Goal: Task Accomplishment & Management: Manage account settings

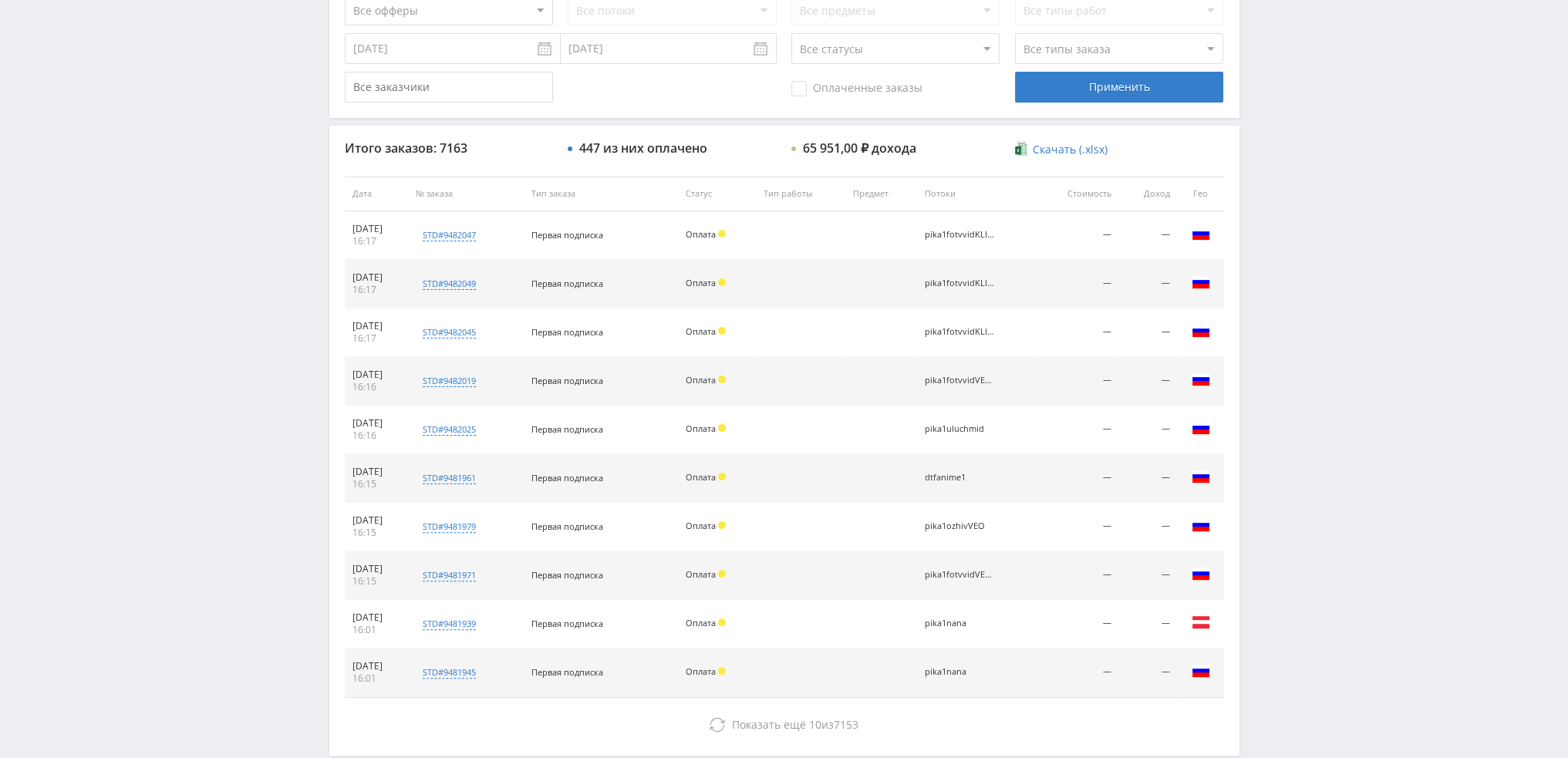
scroll to position [533, 0]
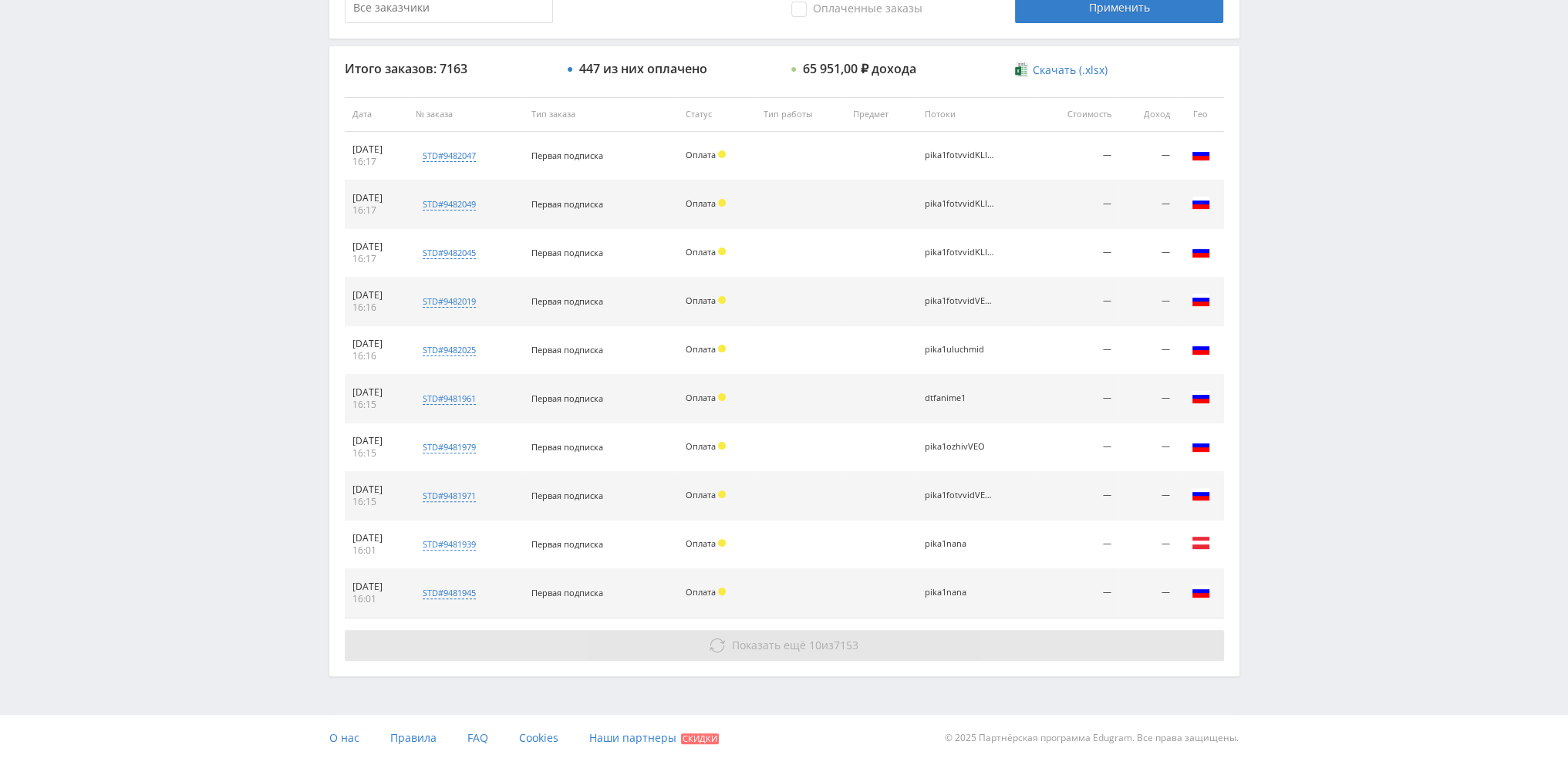
click at [799, 638] on span "Показать ещё" at bounding box center [768, 645] width 74 height 15
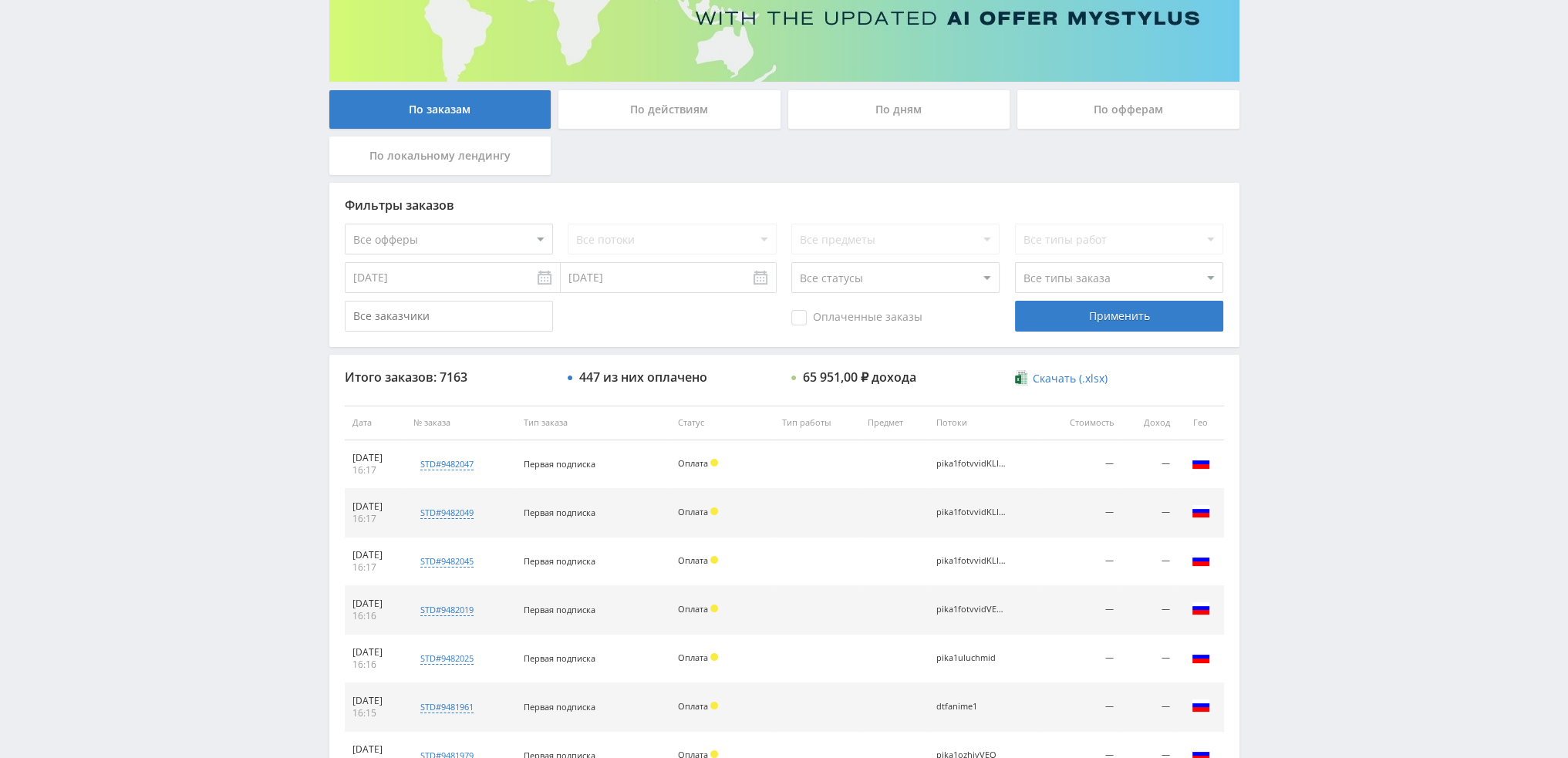
scroll to position [148, 0]
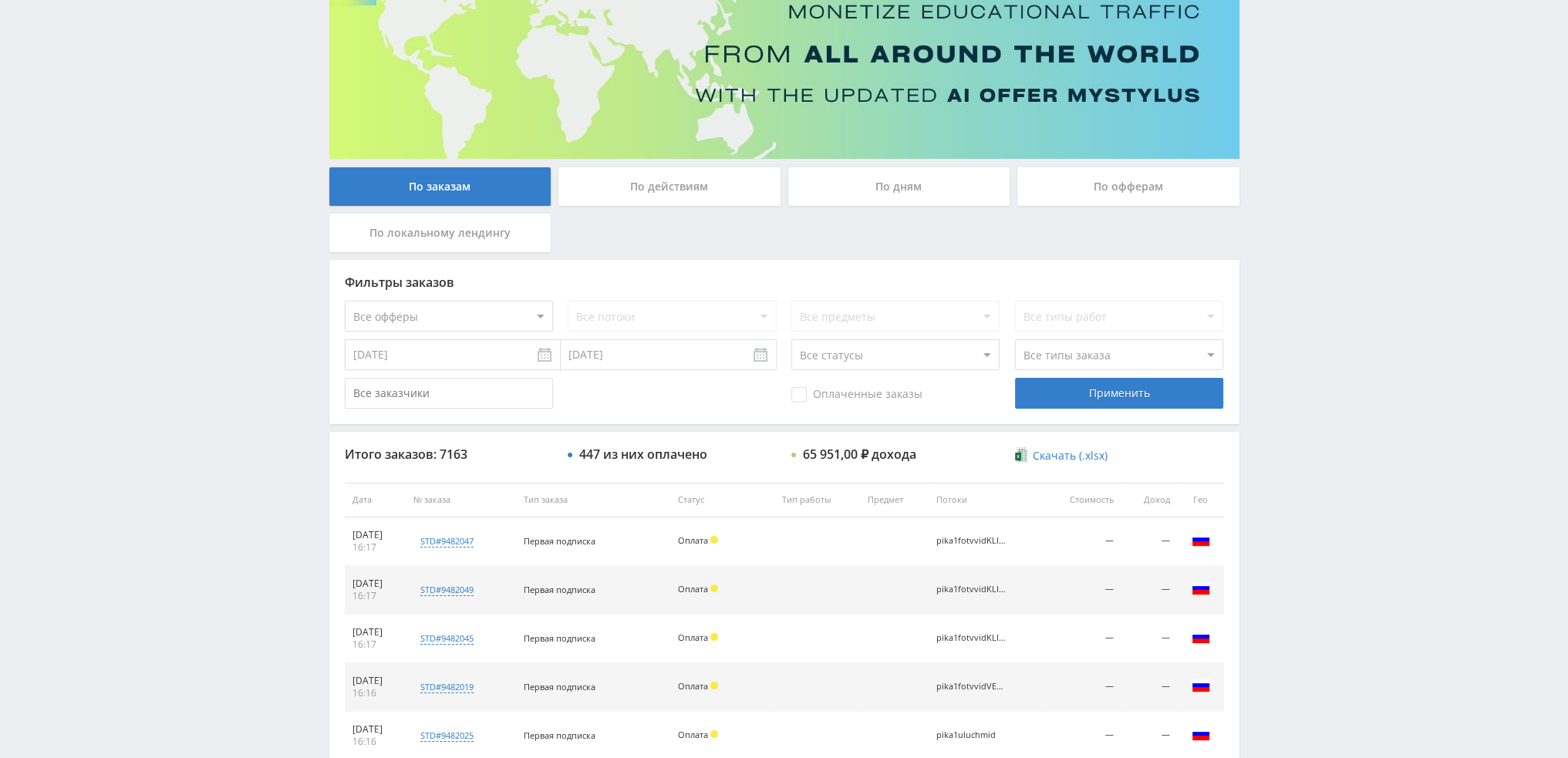
click at [875, 194] on div "По дням" at bounding box center [900, 187] width 222 height 39
click at [0, 0] on input "По дням" at bounding box center [0, 0] width 0 height 0
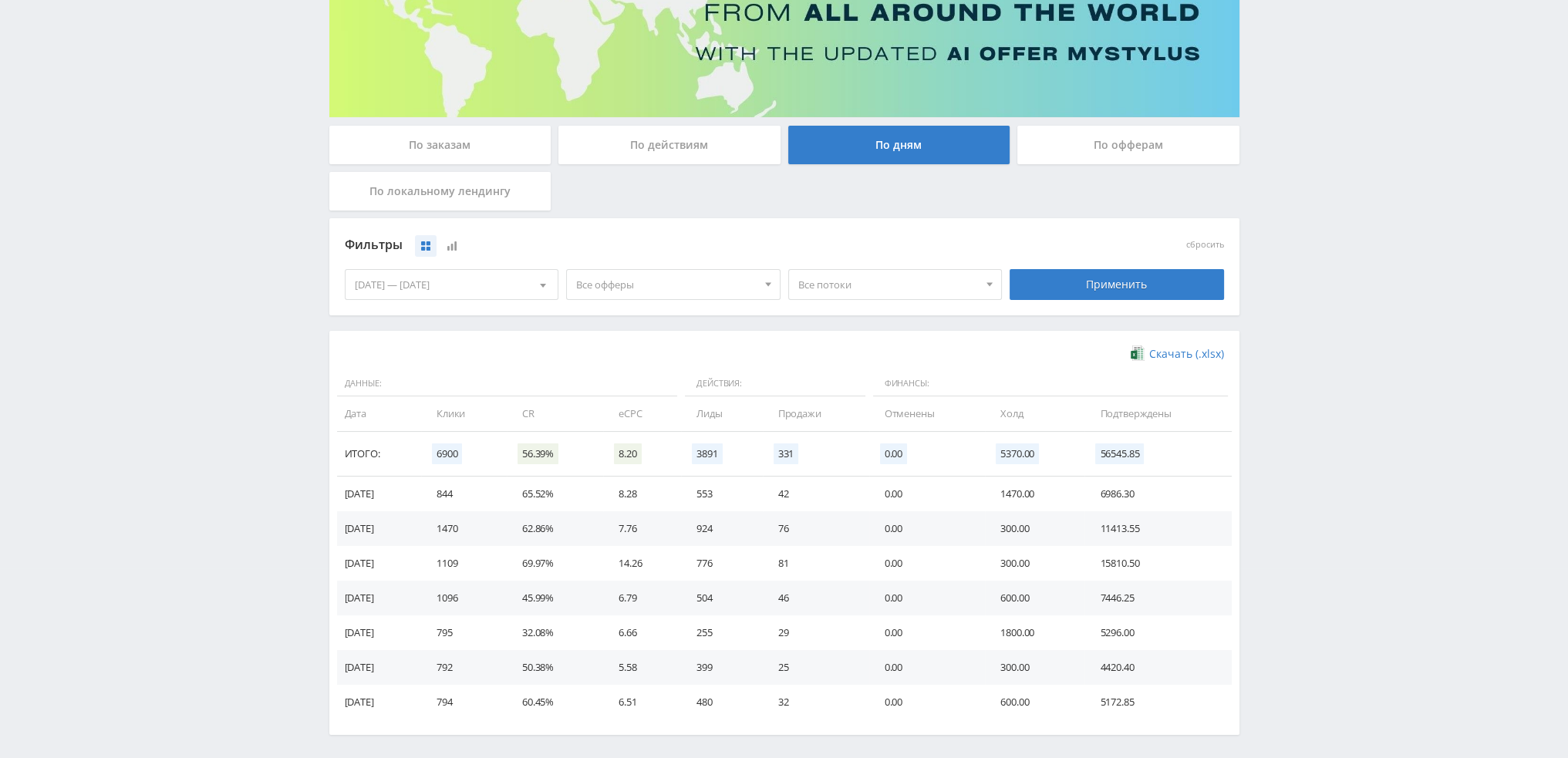
scroll to position [231, 0]
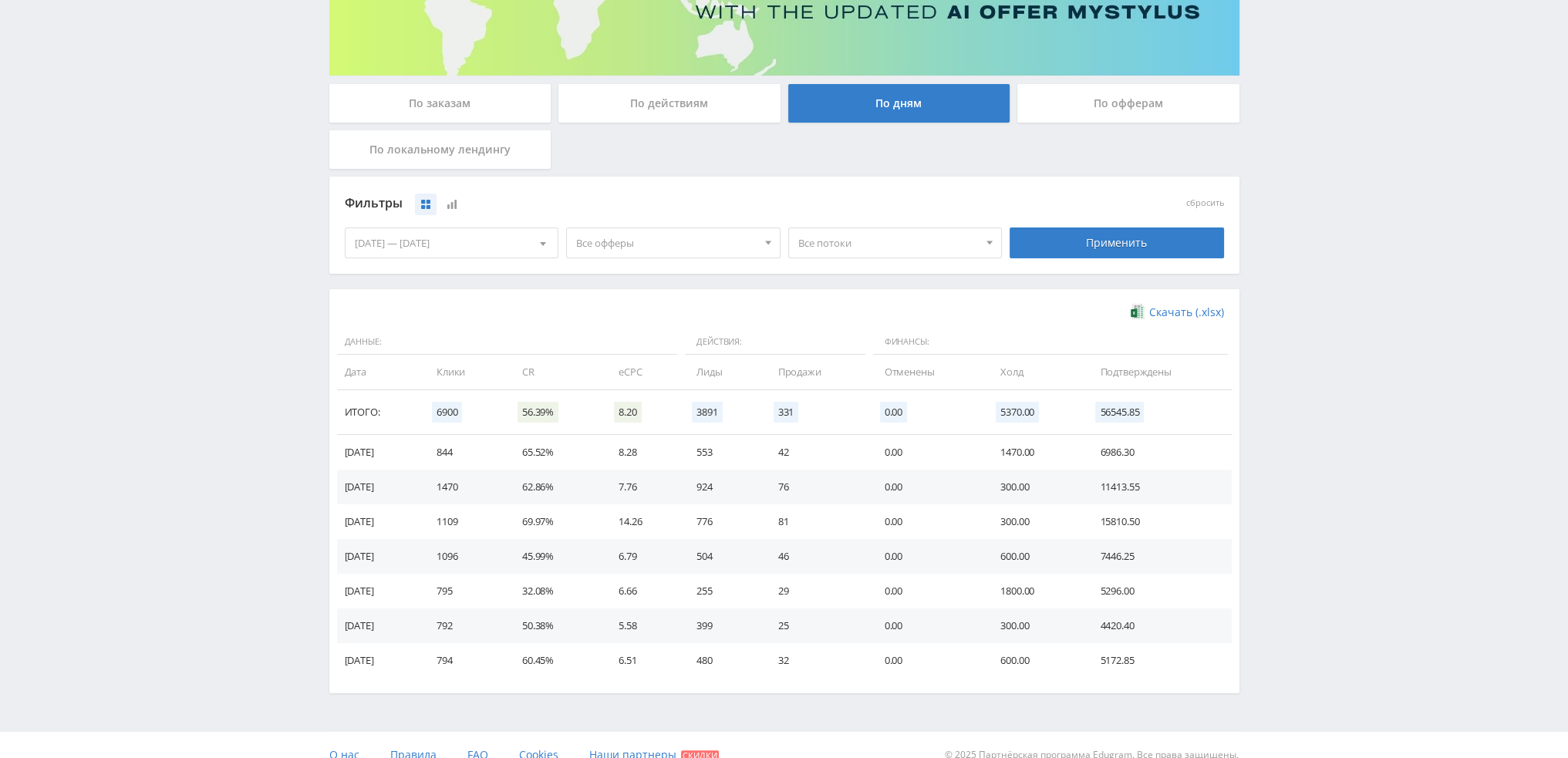
click at [630, 230] on span "Все офферы" at bounding box center [666, 243] width 181 height 29
click at [617, 318] on button "Кампус AI" at bounding box center [673, 318] width 213 height 22
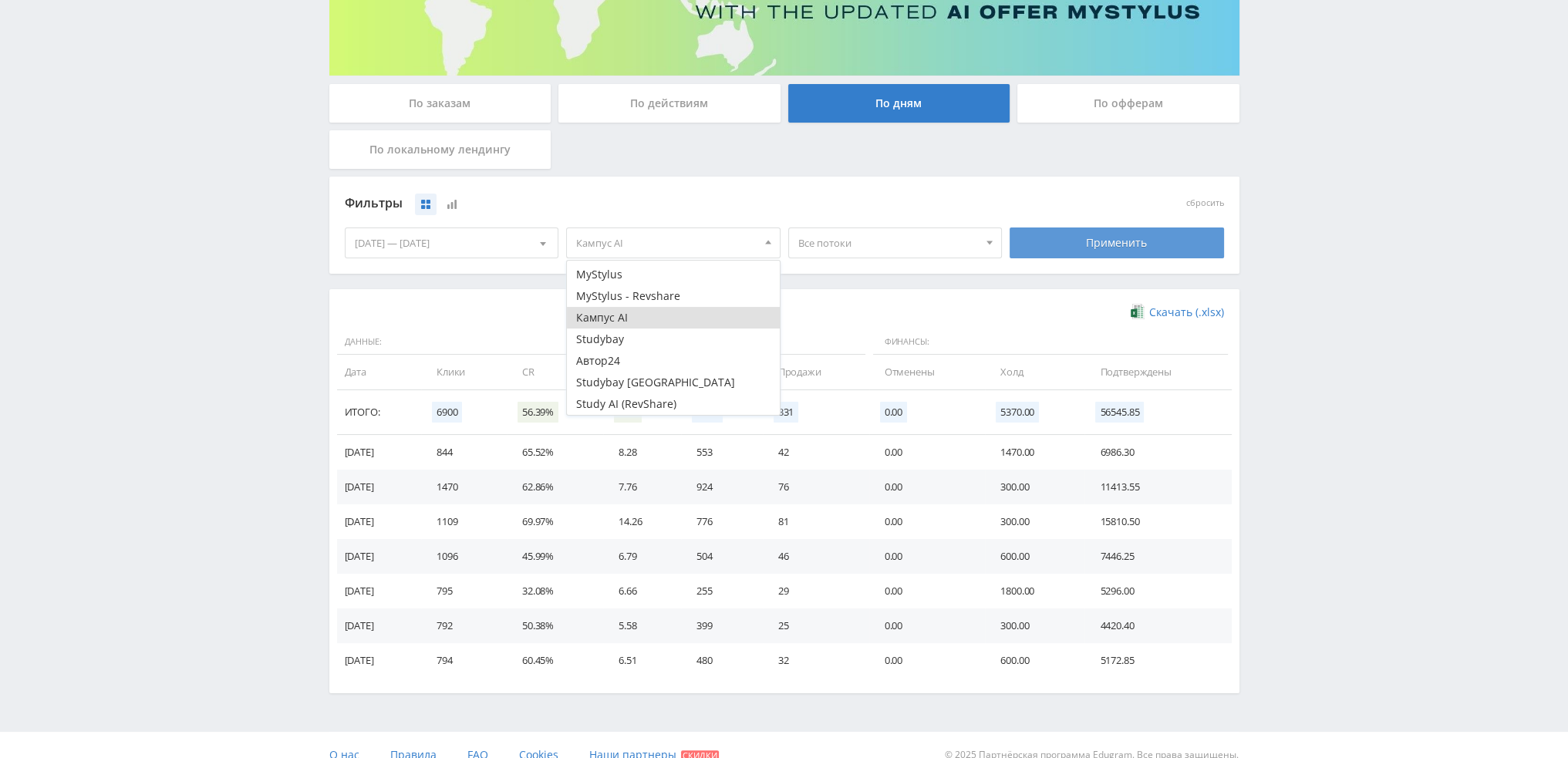
click at [1128, 244] on div "Применить" at bounding box center [1117, 243] width 215 height 31
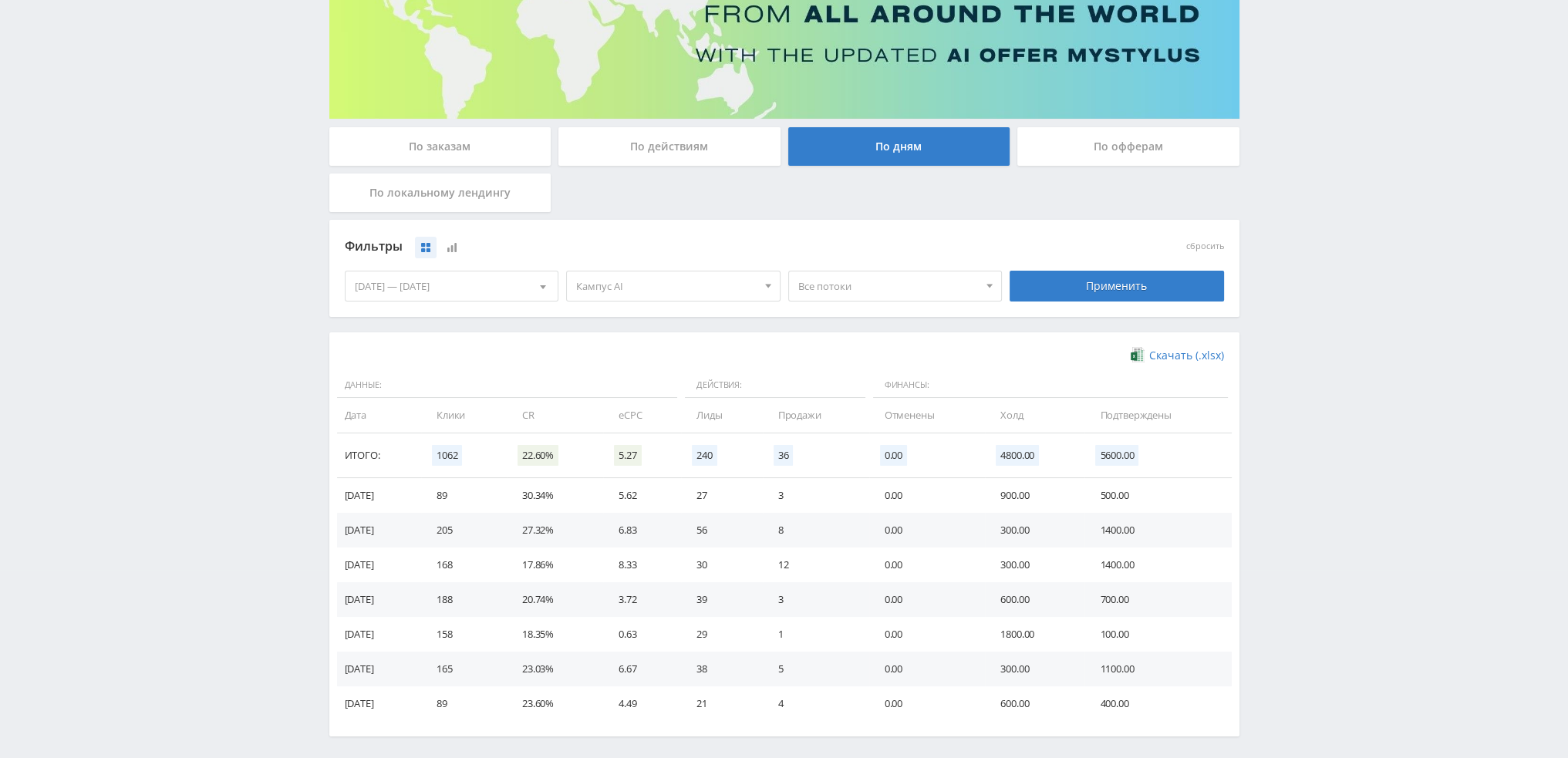
scroll to position [250, 0]
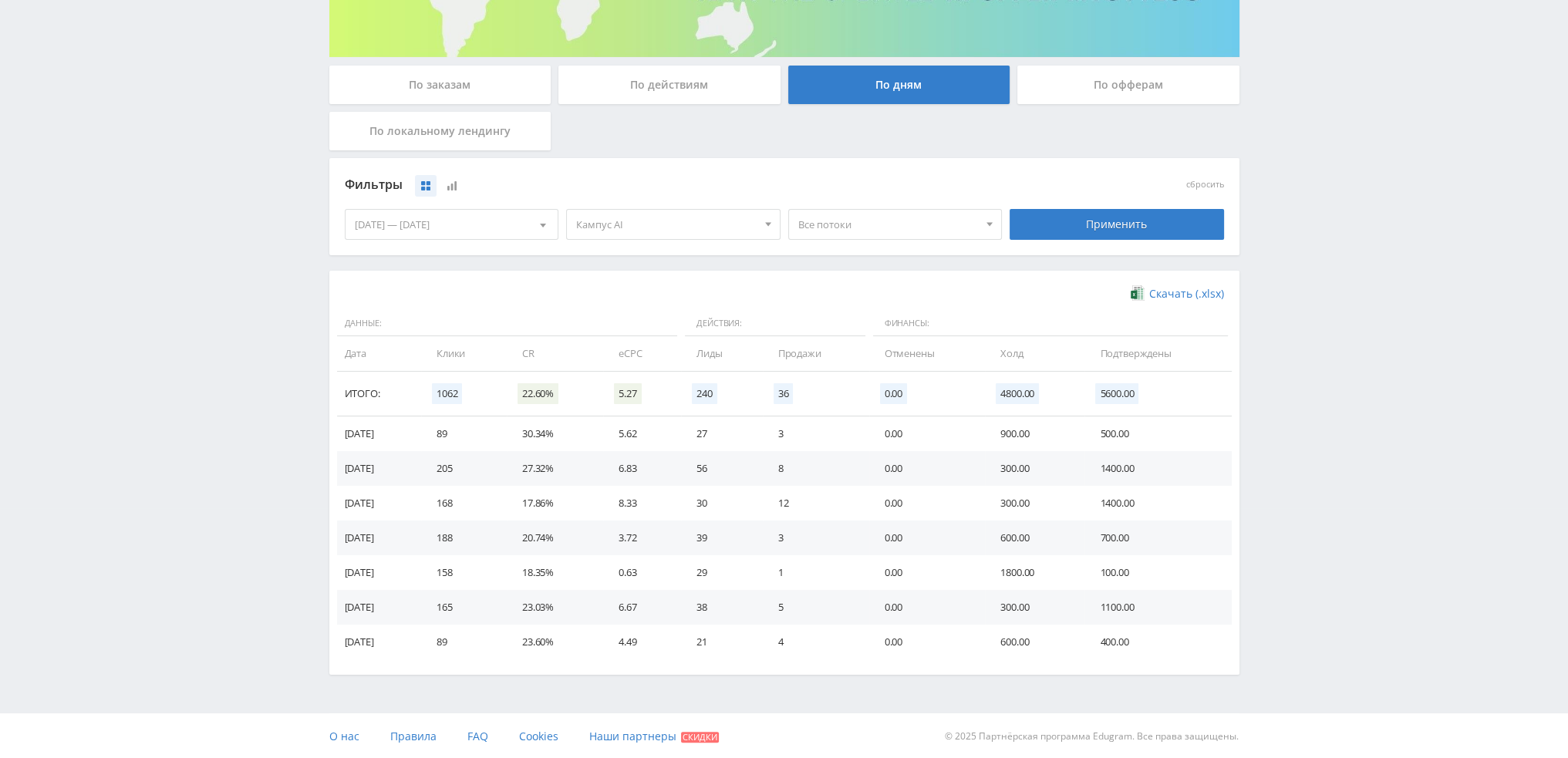
click at [623, 219] on span "Кампус AI" at bounding box center [666, 225] width 181 height 29
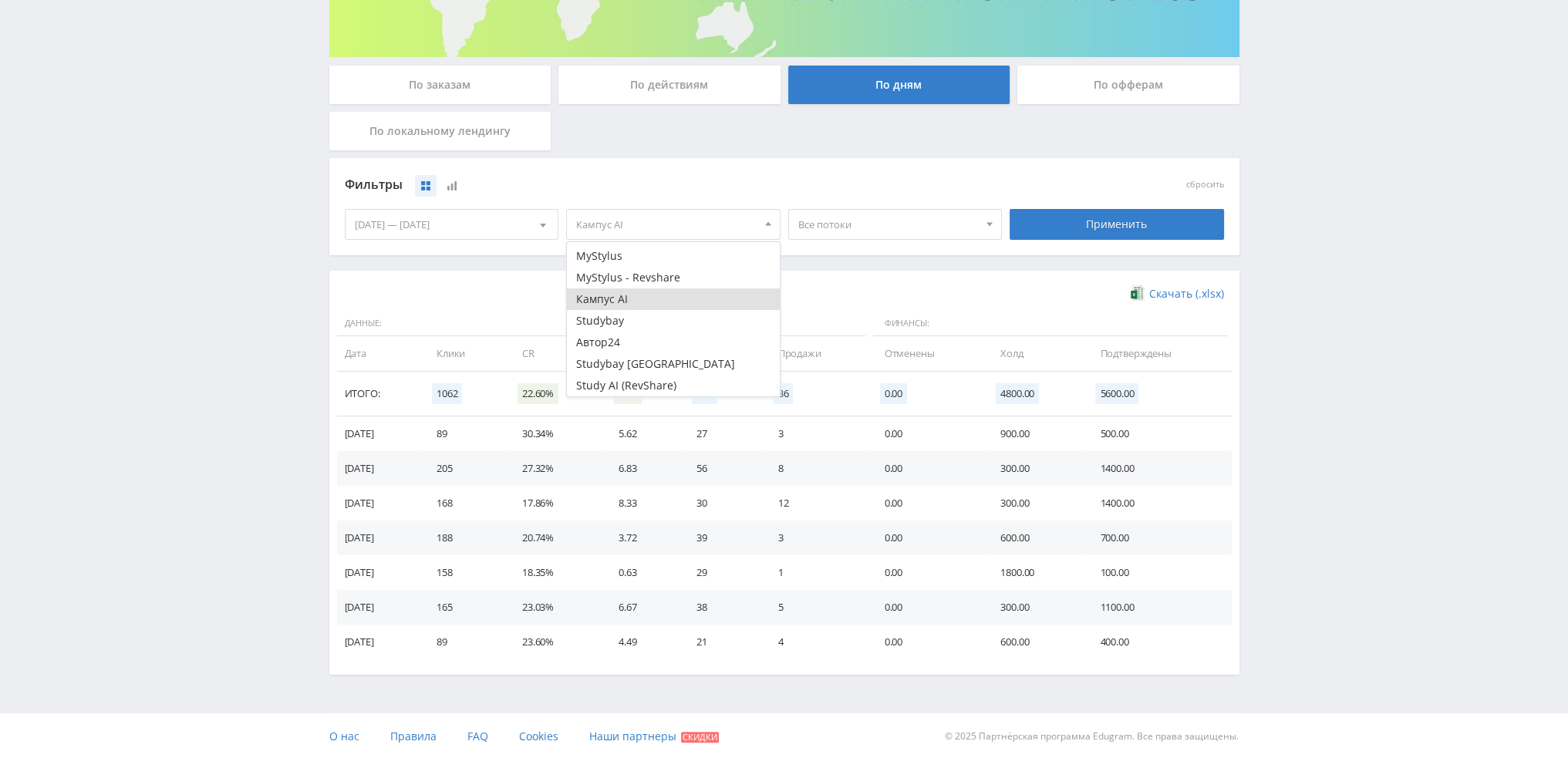
click at [620, 300] on button "Кампус AI" at bounding box center [673, 299] width 213 height 22
click at [615, 340] on button "Автор24" at bounding box center [673, 343] width 213 height 22
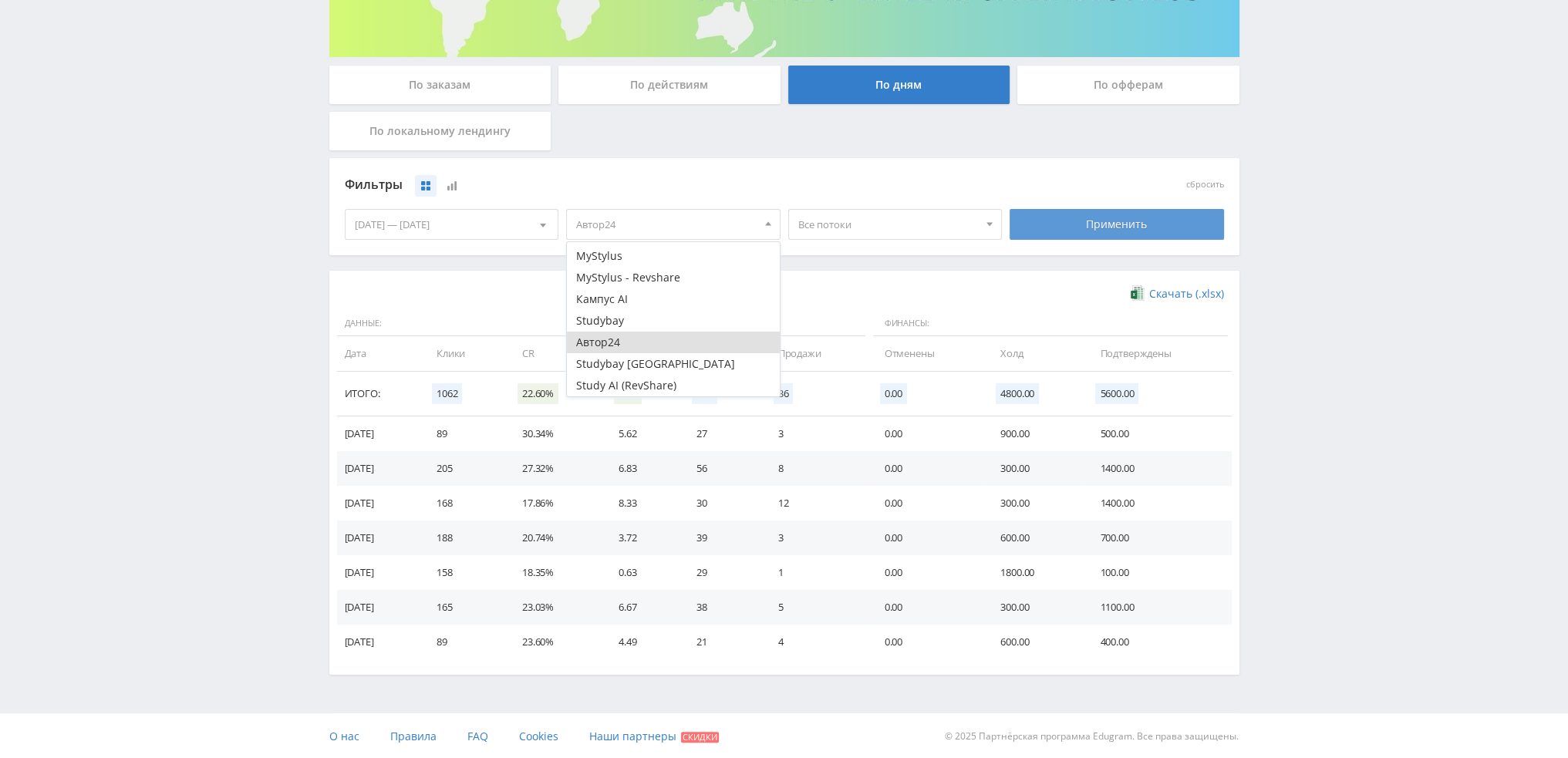
click at [1122, 212] on div "Применить" at bounding box center [1117, 225] width 215 height 31
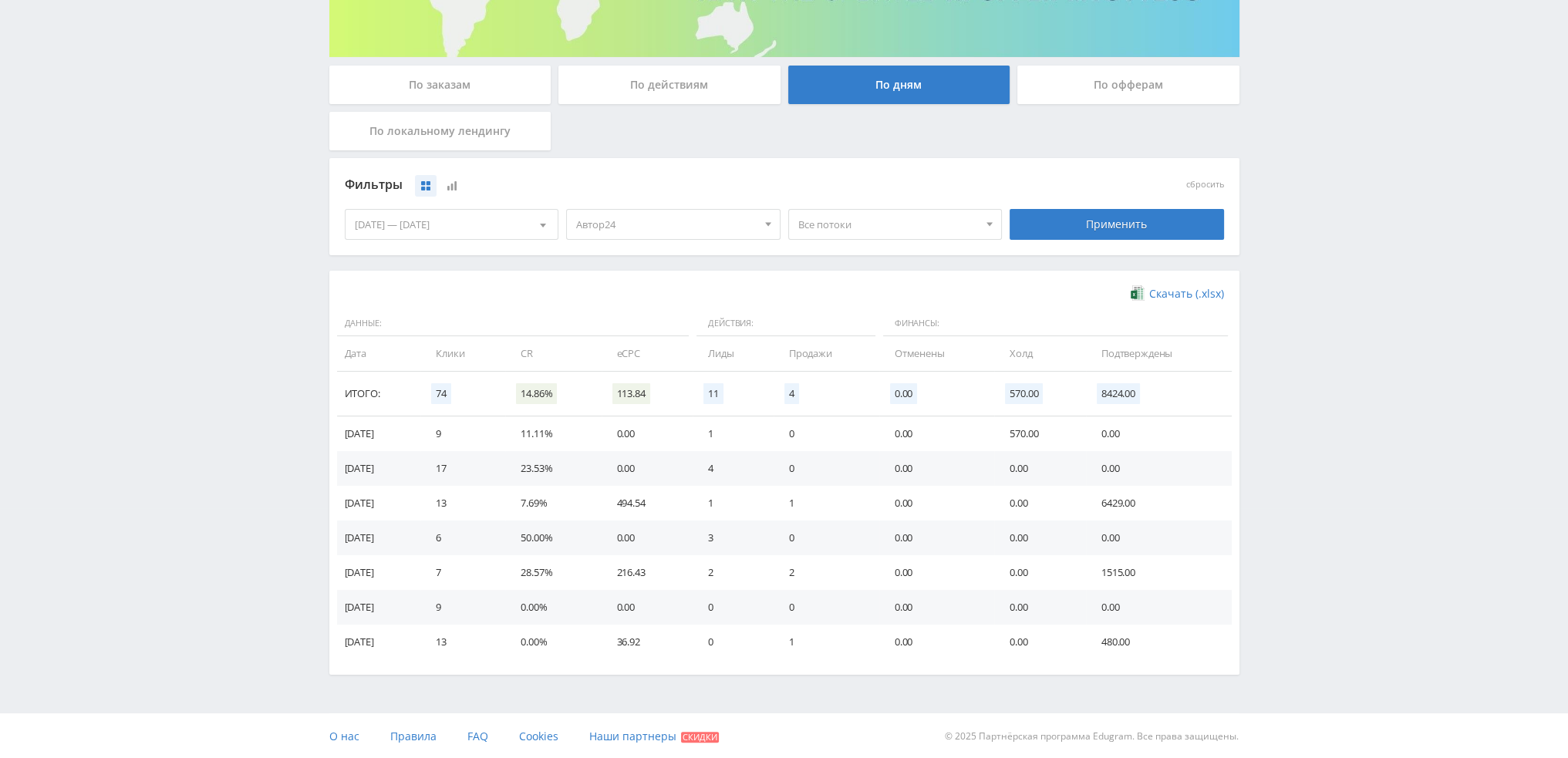
click at [684, 233] on span "Автор24" at bounding box center [666, 225] width 181 height 29
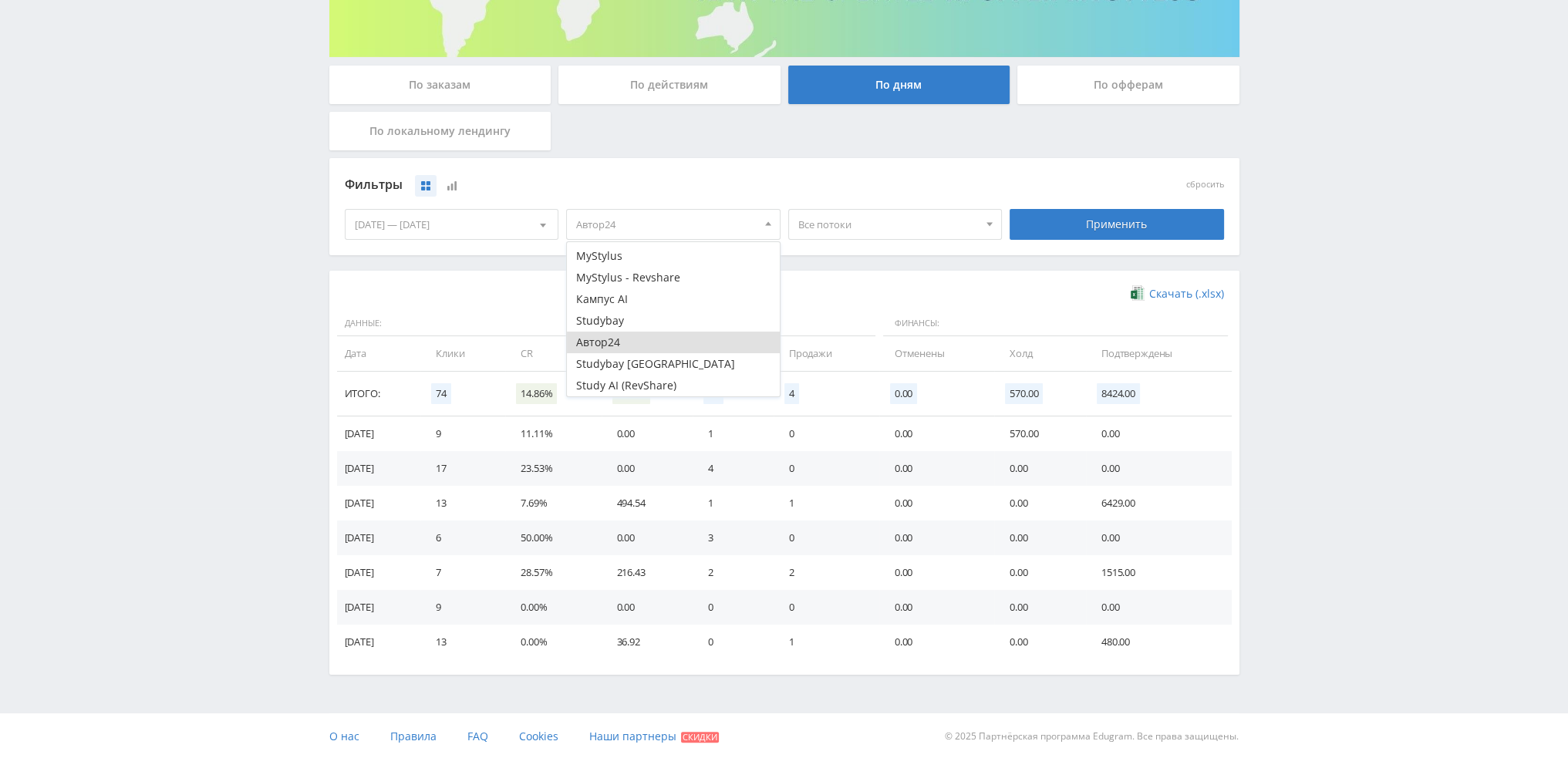
click at [623, 334] on button "Автор24" at bounding box center [673, 343] width 213 height 22
click at [626, 389] on button "Study AI (RevShare)" at bounding box center [673, 385] width 213 height 22
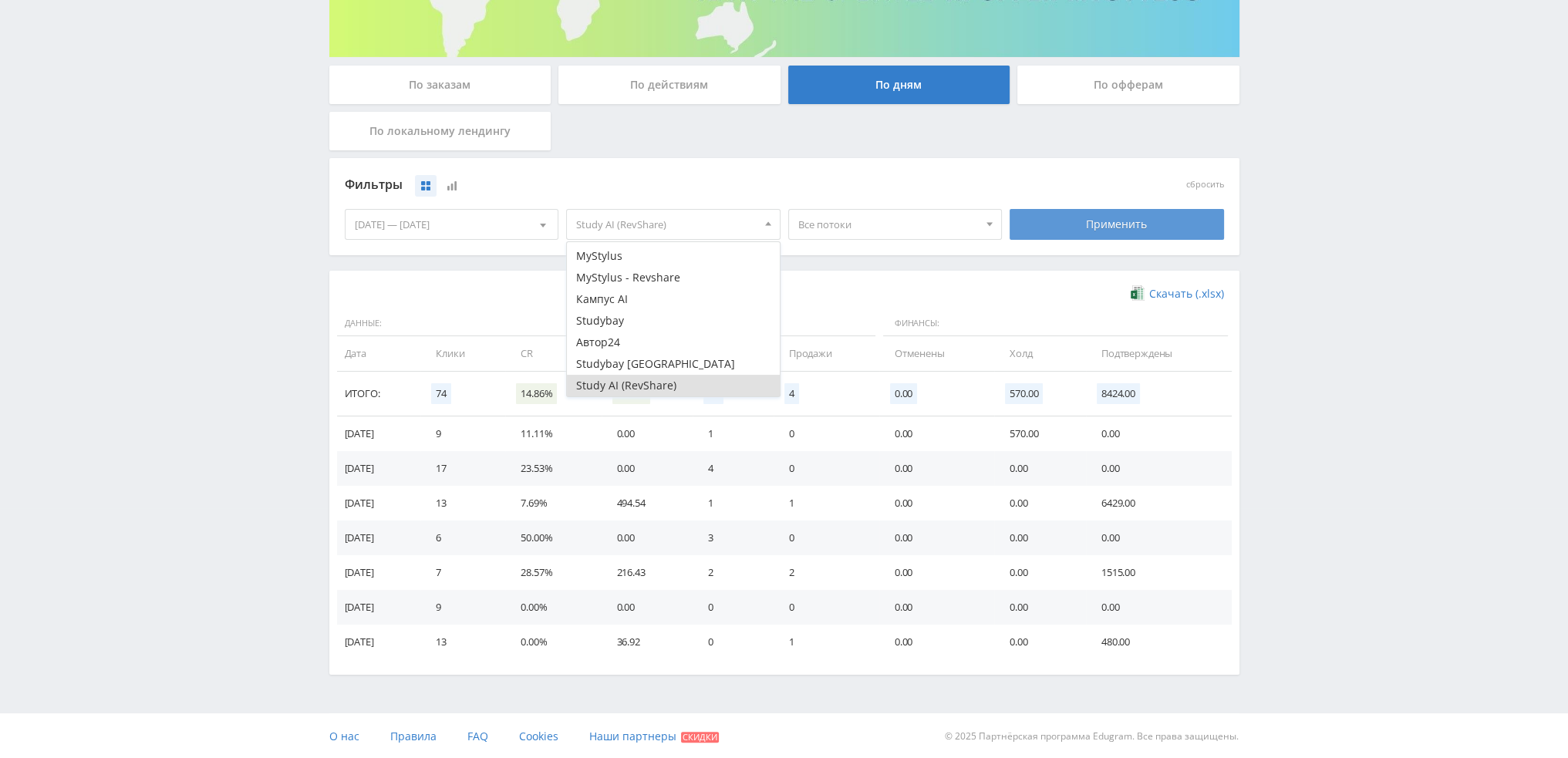
click at [1074, 227] on div "Применить" at bounding box center [1117, 225] width 215 height 31
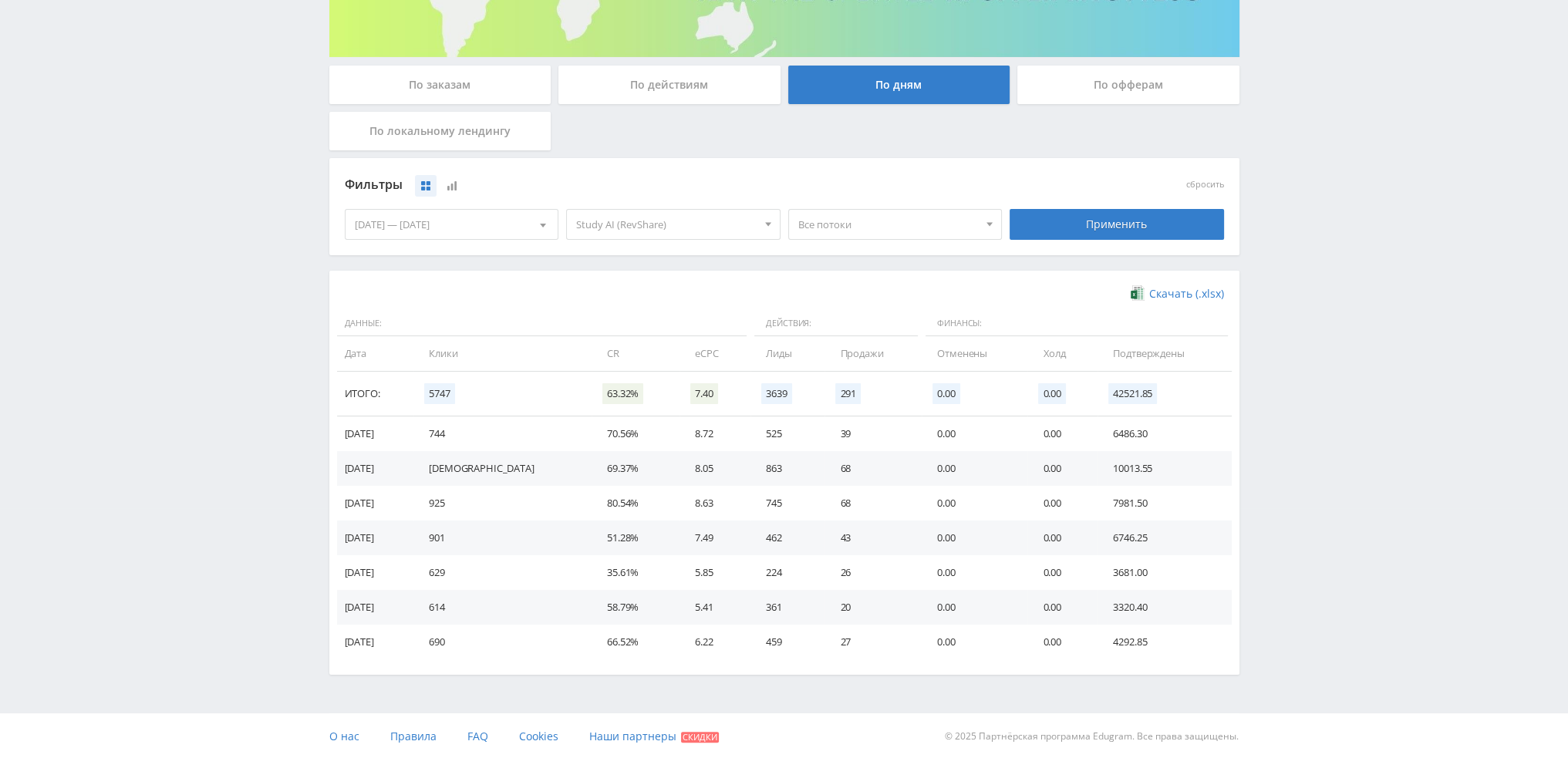
click at [599, 230] on span "Study AI (RevShare)" at bounding box center [666, 225] width 181 height 29
click at [608, 381] on button "Study AI (RevShare)" at bounding box center [673, 385] width 213 height 22
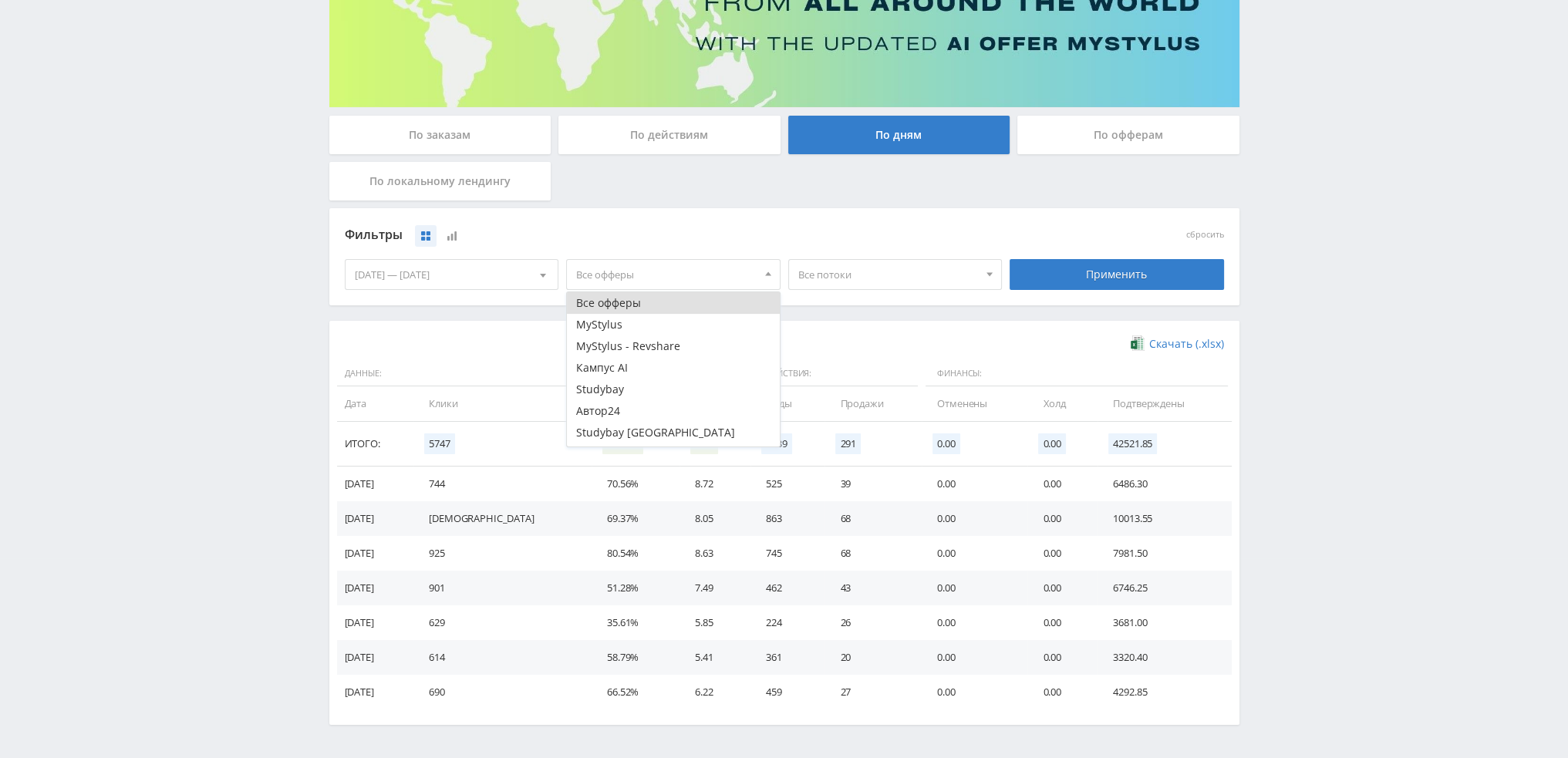
scroll to position [19, 0]
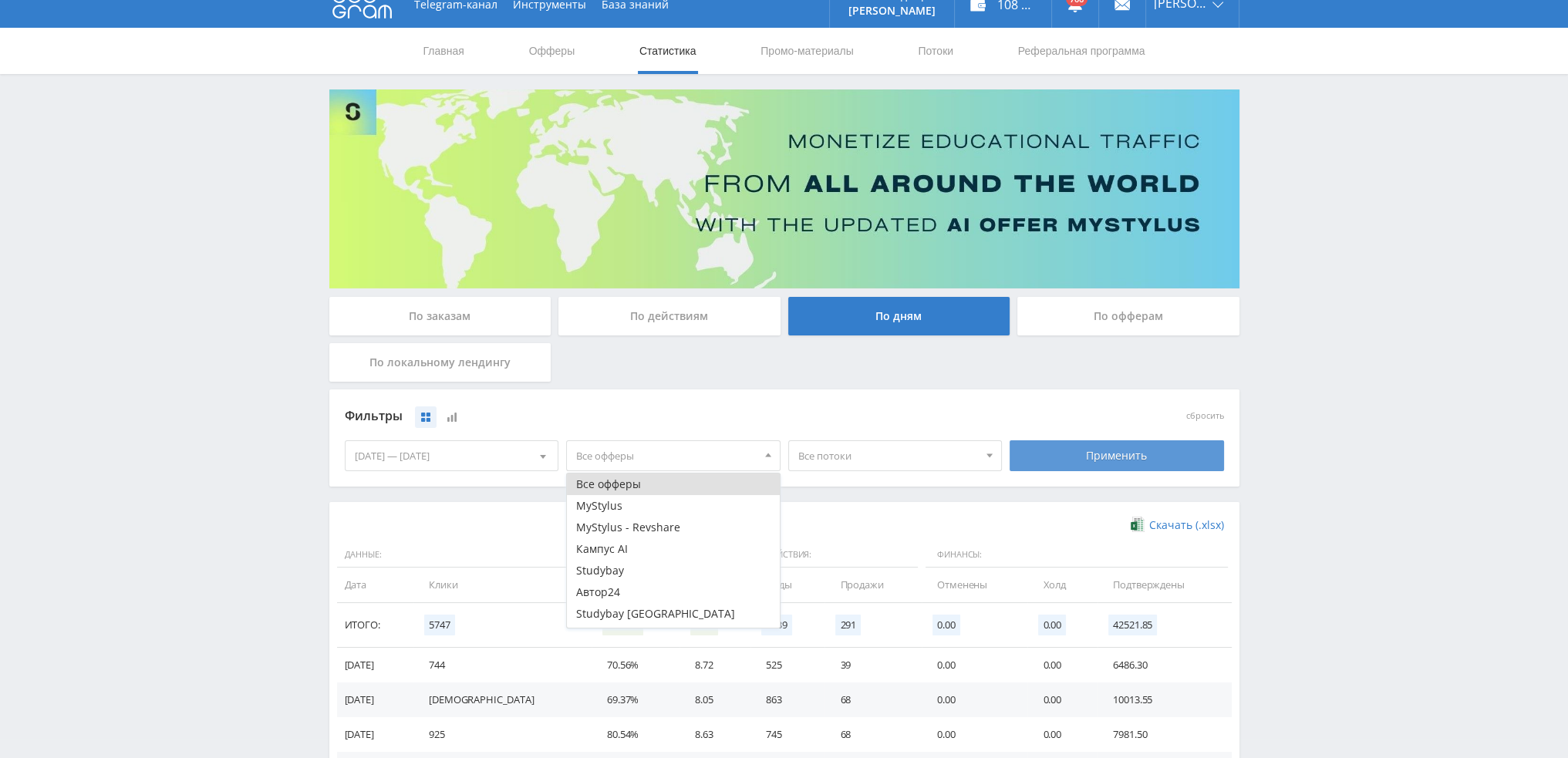
click at [1049, 462] on div "Применить" at bounding box center [1117, 456] width 215 height 31
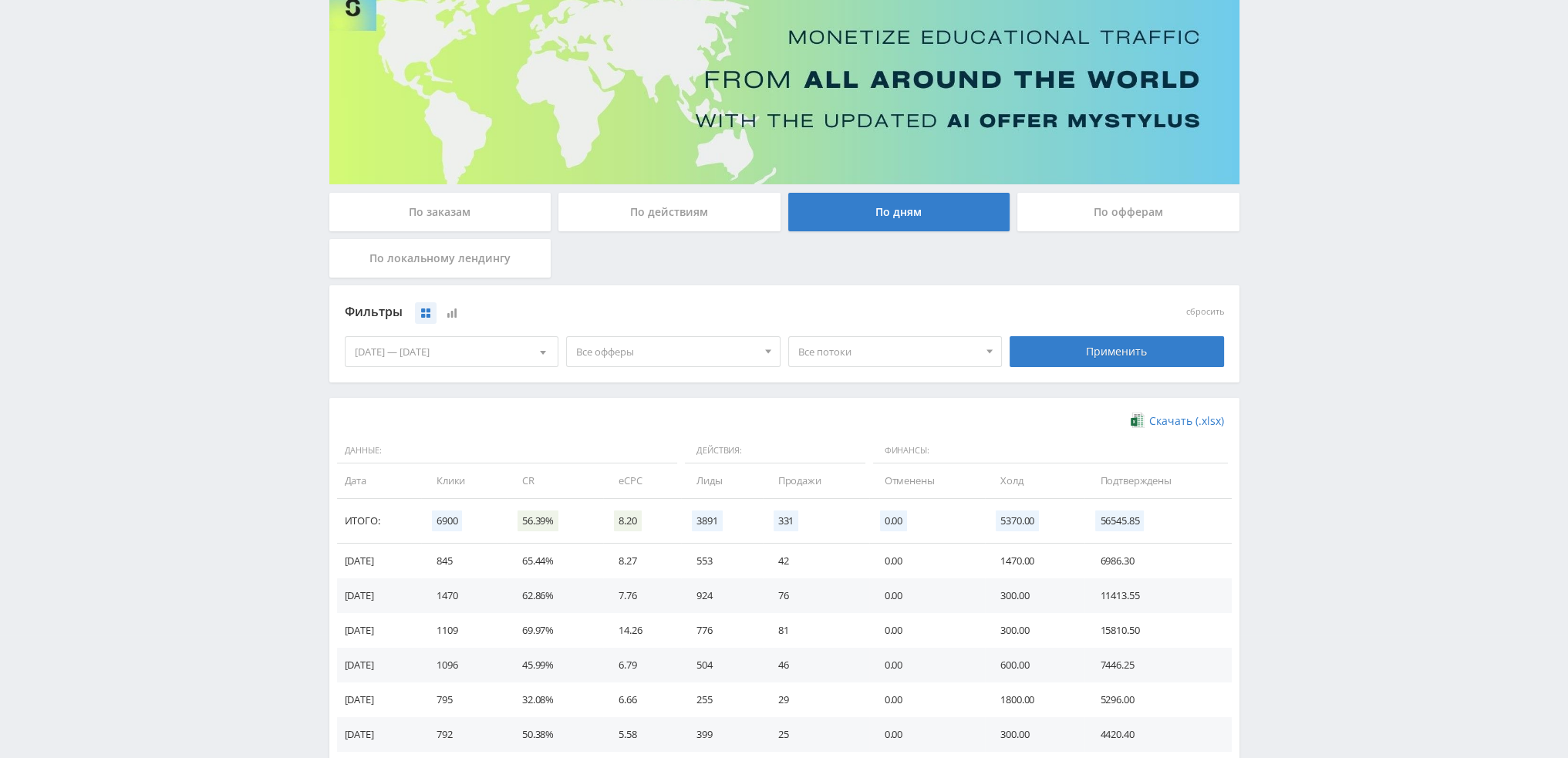
scroll to position [154, 0]
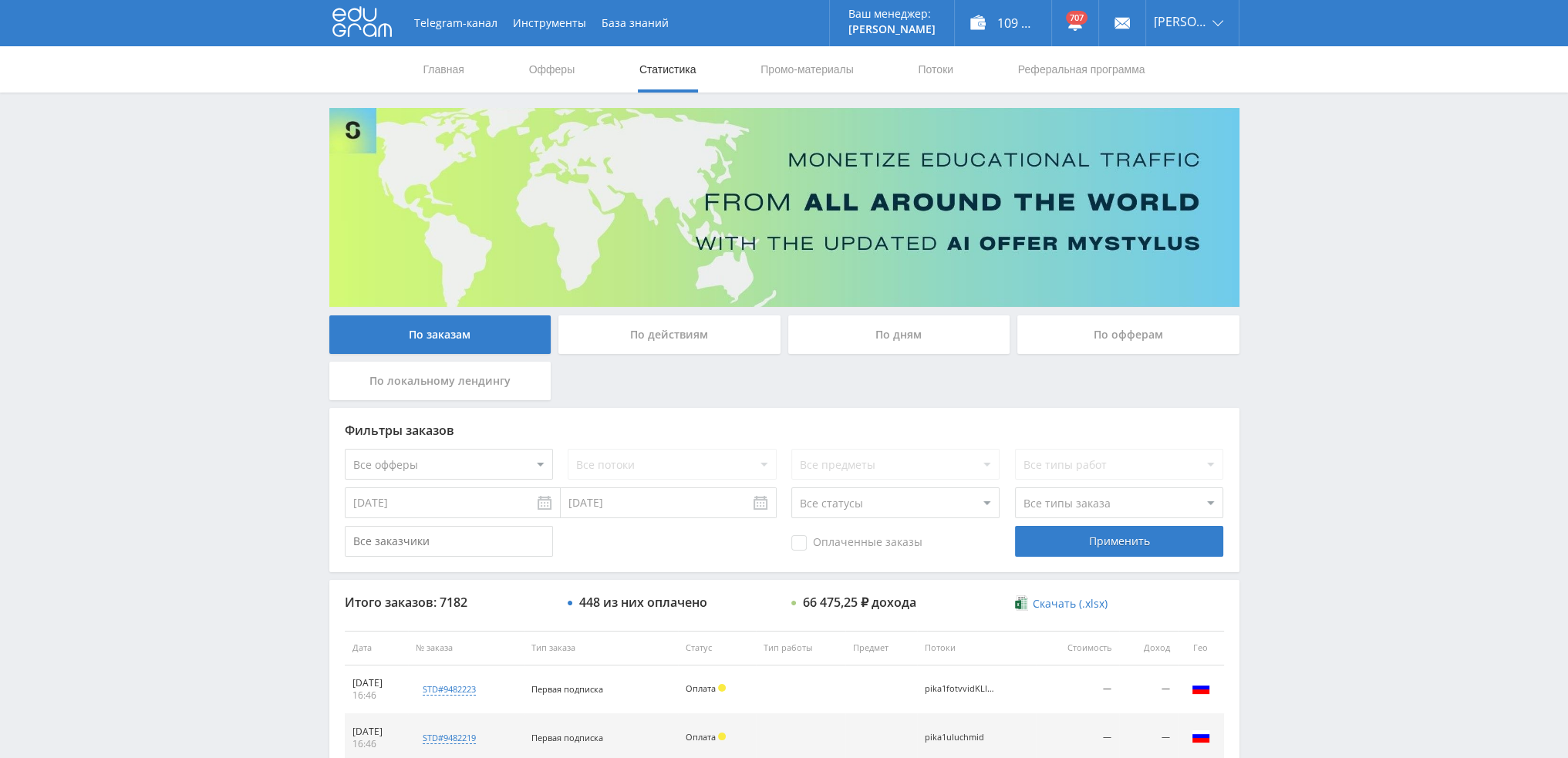
click at [898, 341] on div "По дням" at bounding box center [900, 335] width 222 height 39
click at [0, 0] on input "По дням" at bounding box center [0, 0] width 0 height 0
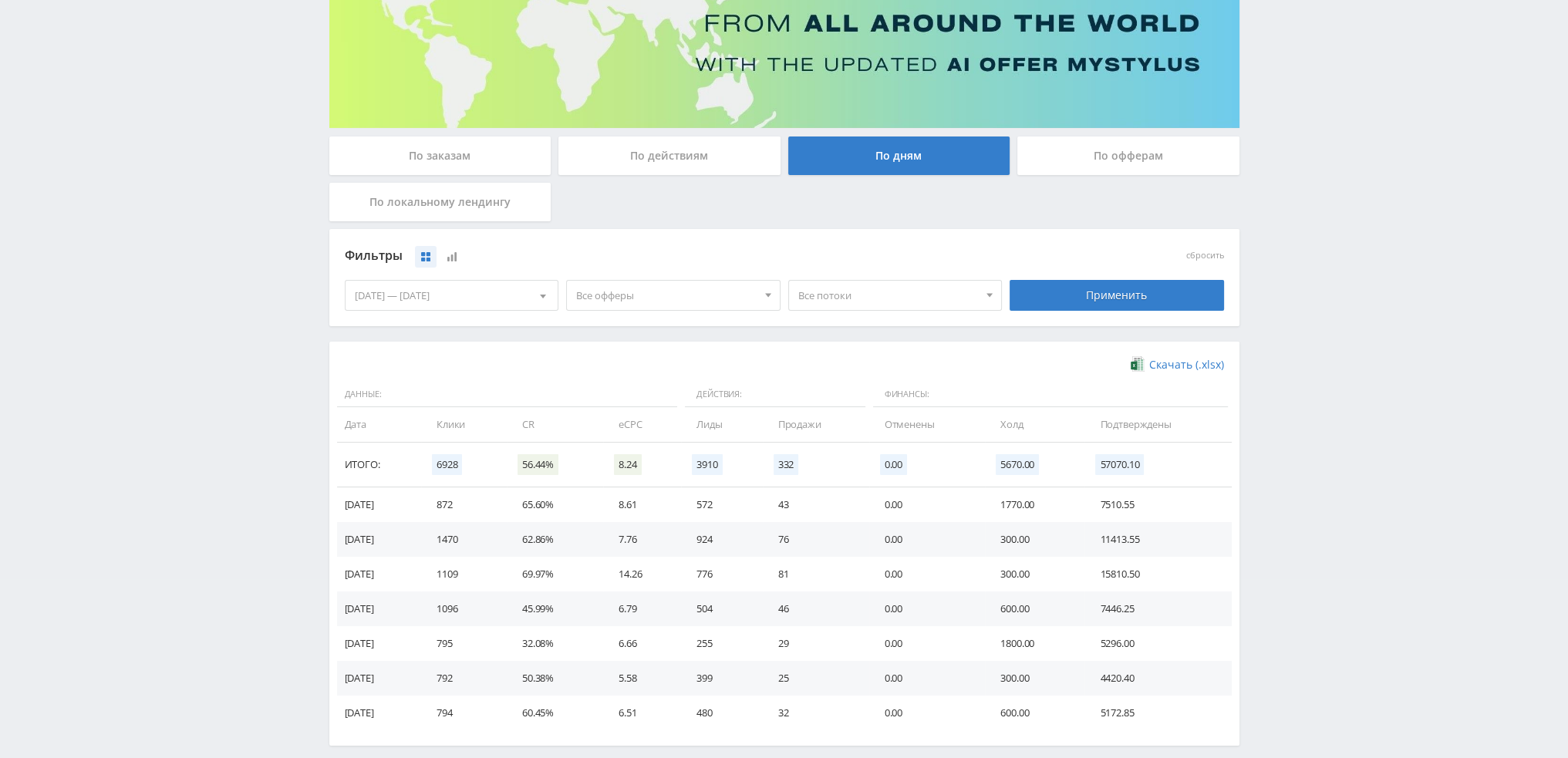
scroll to position [231, 0]
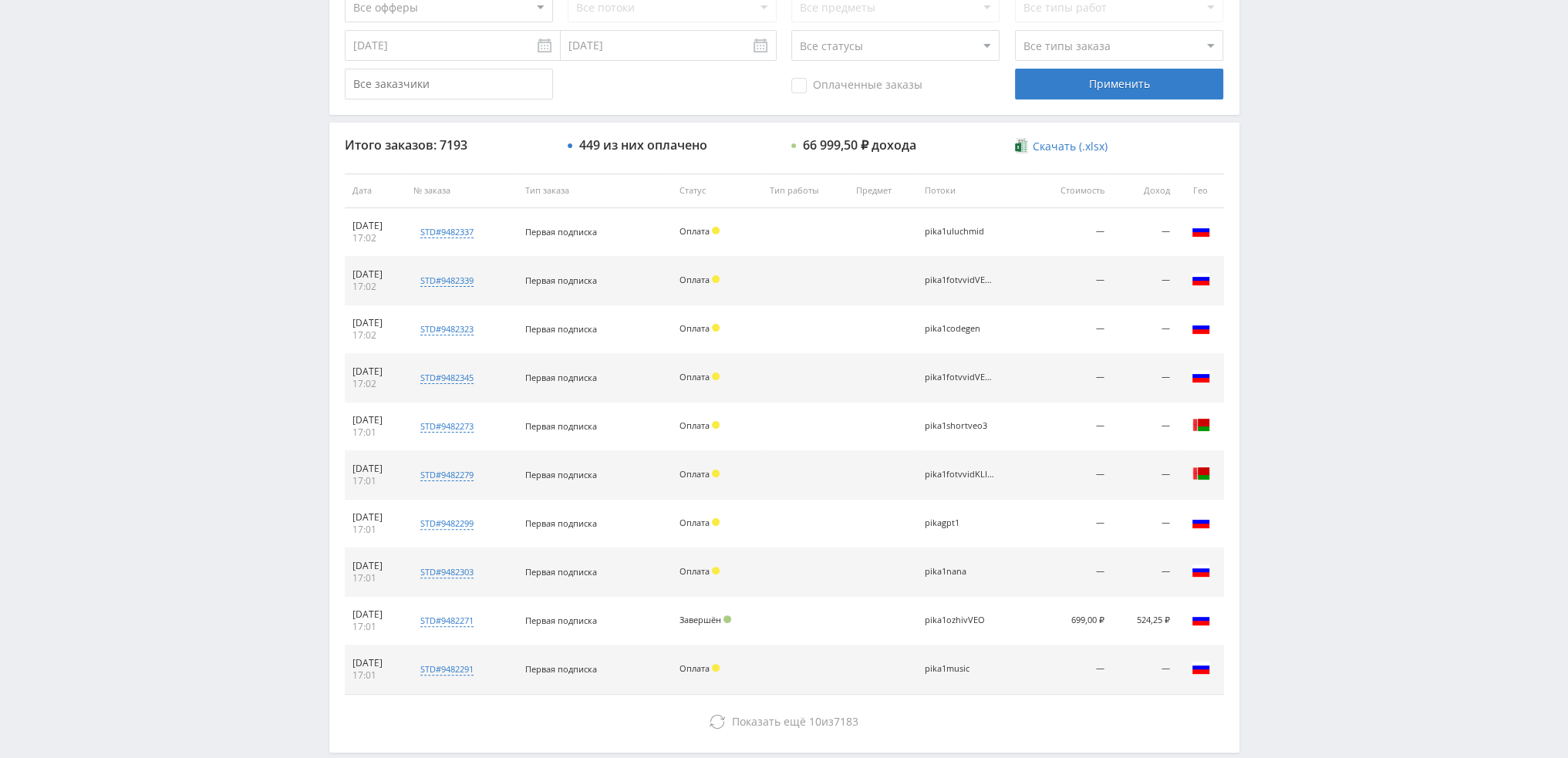
scroll to position [533, 0]
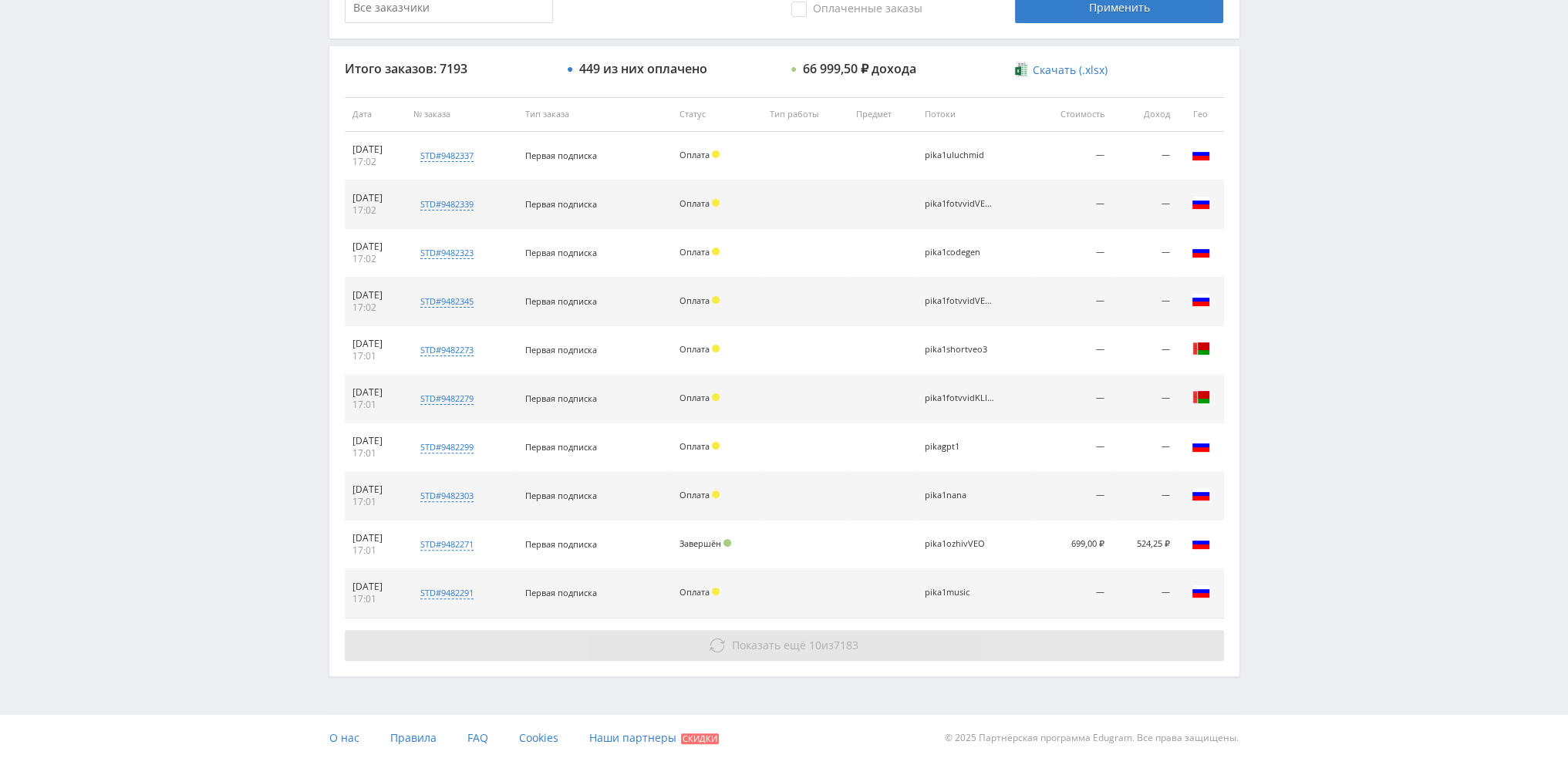
click at [756, 644] on span "Показать ещё" at bounding box center [768, 645] width 74 height 15
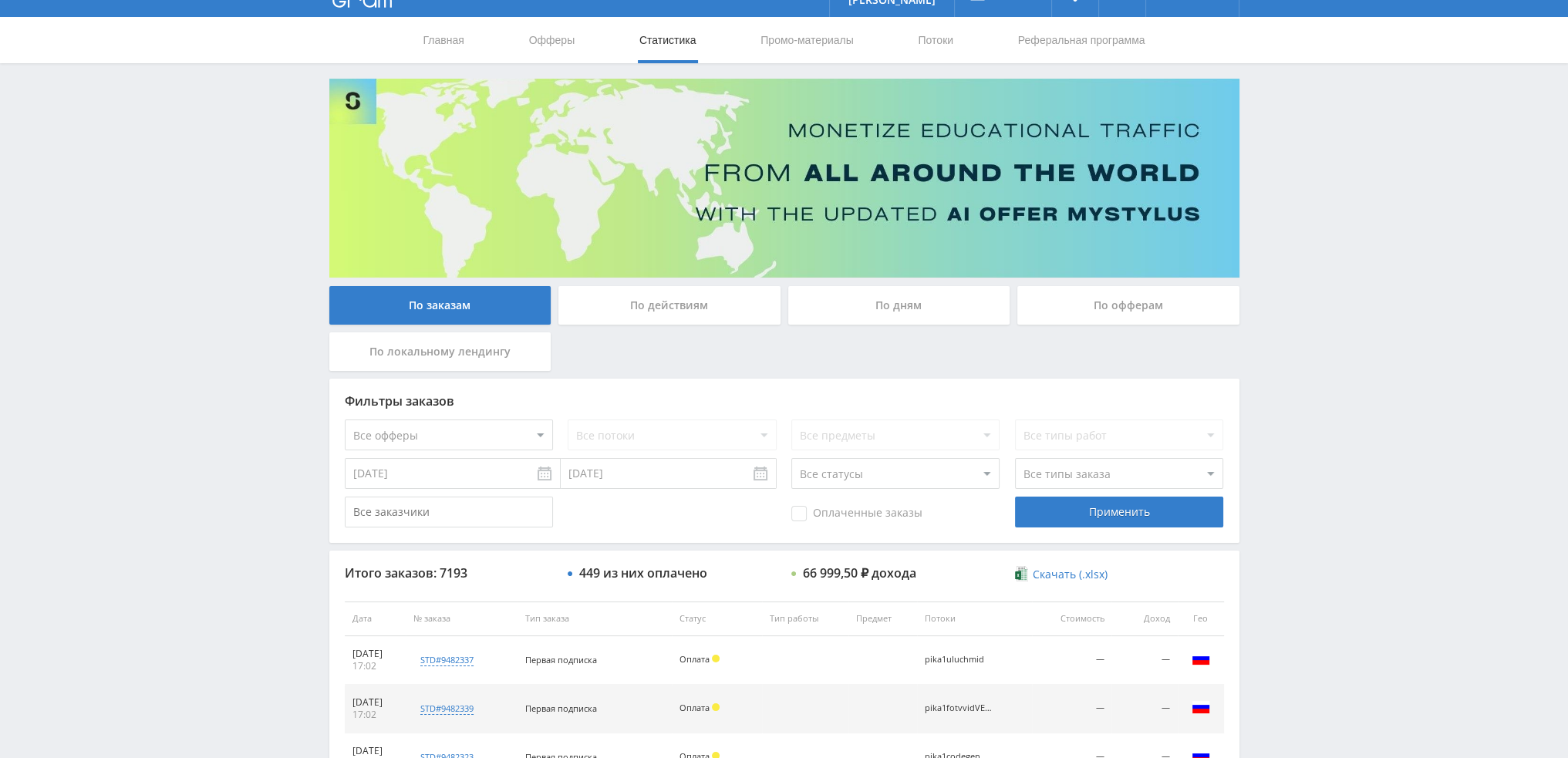
scroll to position [0, 0]
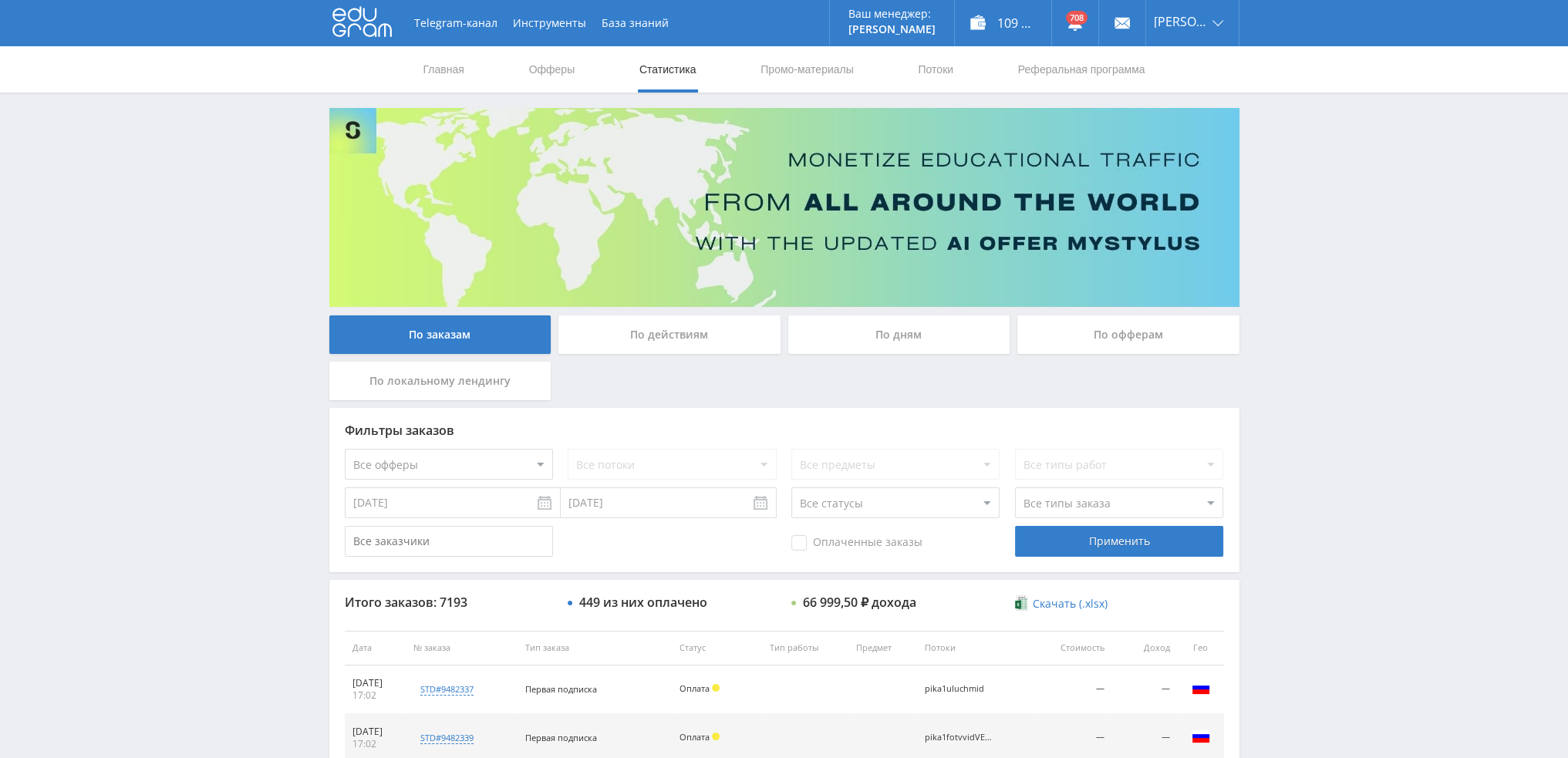
click at [876, 319] on div "По дням" at bounding box center [900, 335] width 222 height 39
click at [0, 0] on input "По дням" at bounding box center [0, 0] width 0 height 0
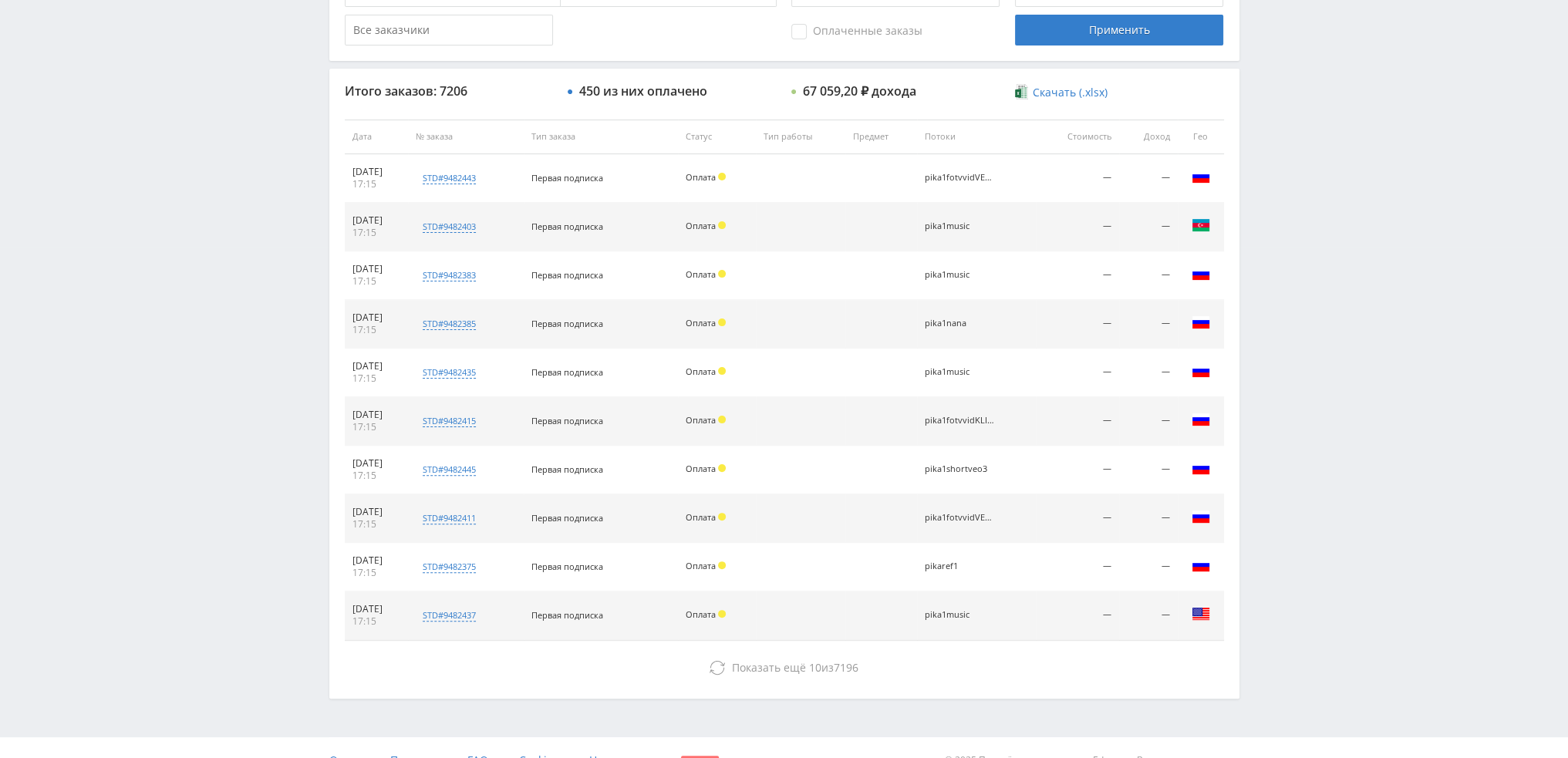
scroll to position [533, 0]
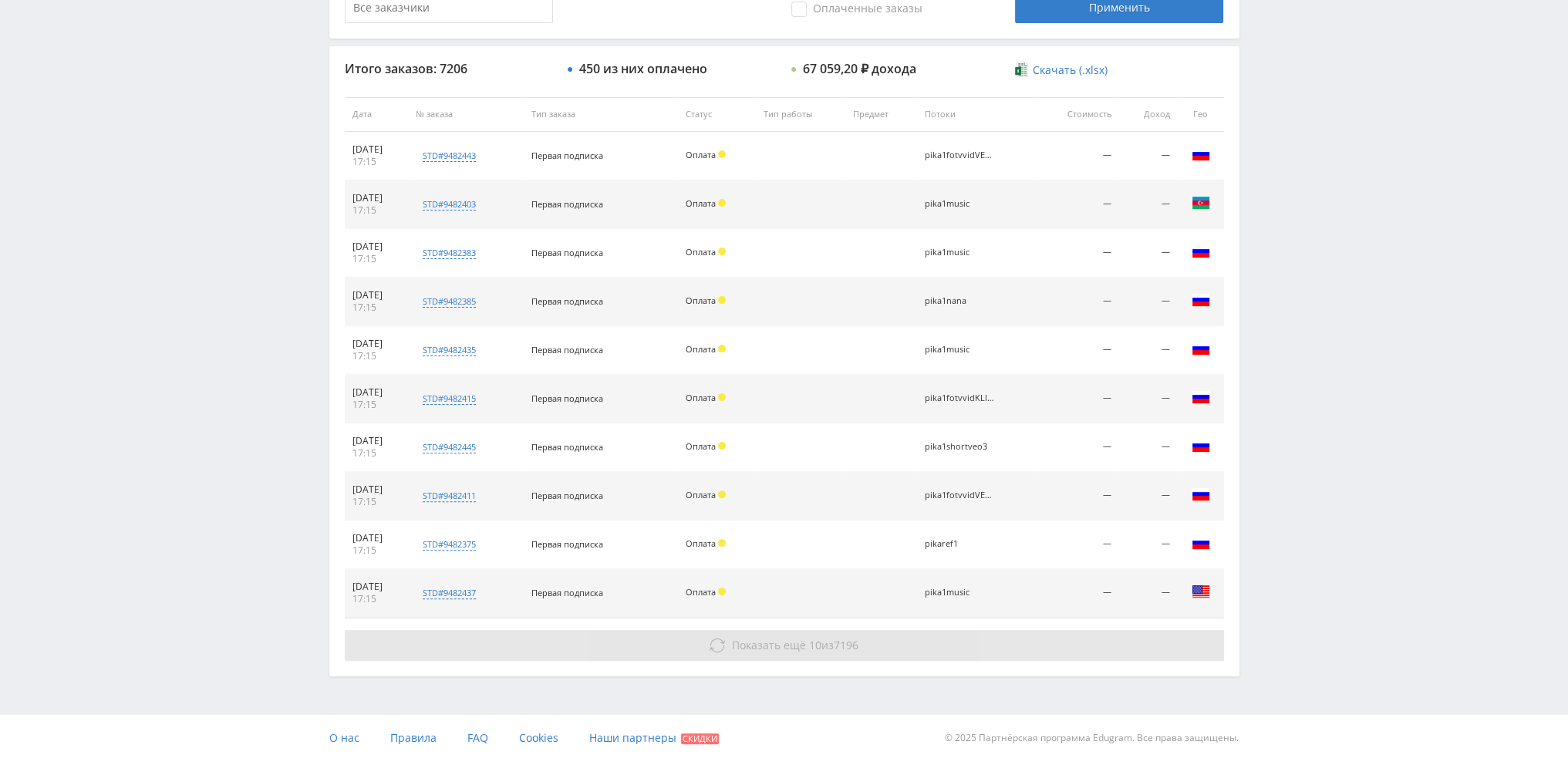
click at [810, 639] on span "10" at bounding box center [816, 645] width 12 height 15
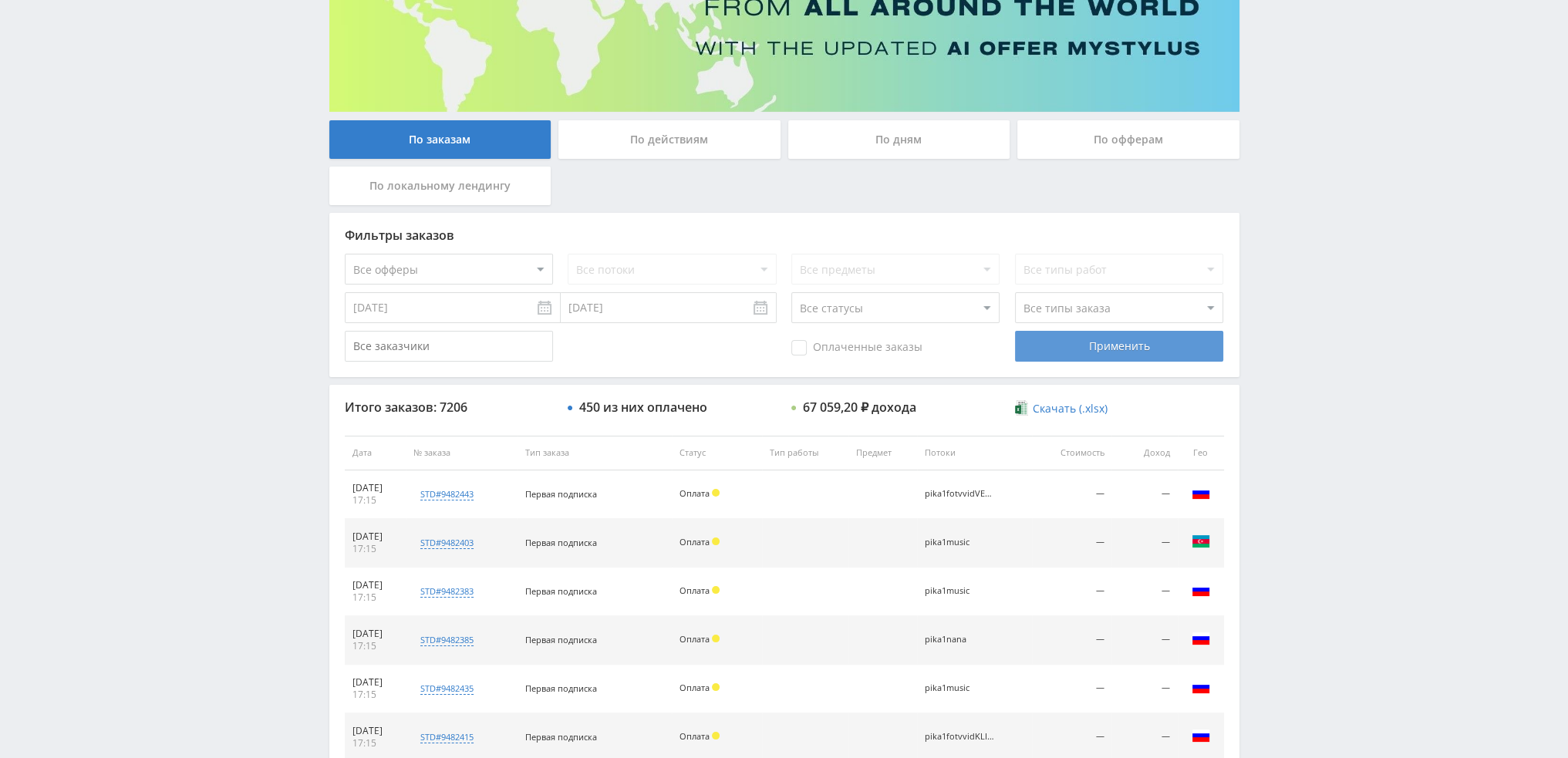
scroll to position [0, 0]
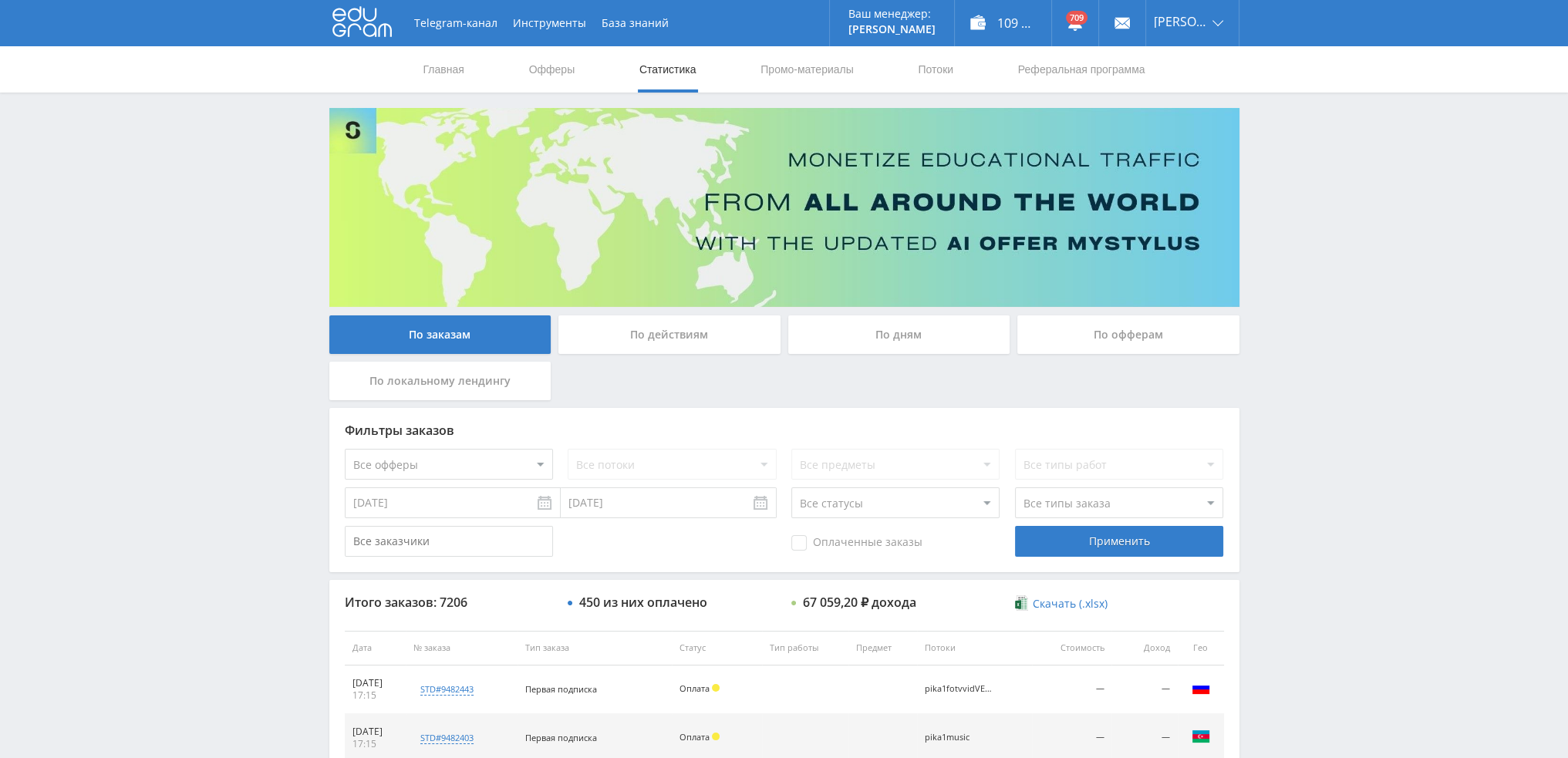
click at [889, 339] on div "По дням" at bounding box center [900, 335] width 222 height 39
click at [0, 0] on input "По дням" at bounding box center [0, 0] width 0 height 0
click at [938, 76] on link "Потоки" at bounding box center [936, 70] width 39 height 47
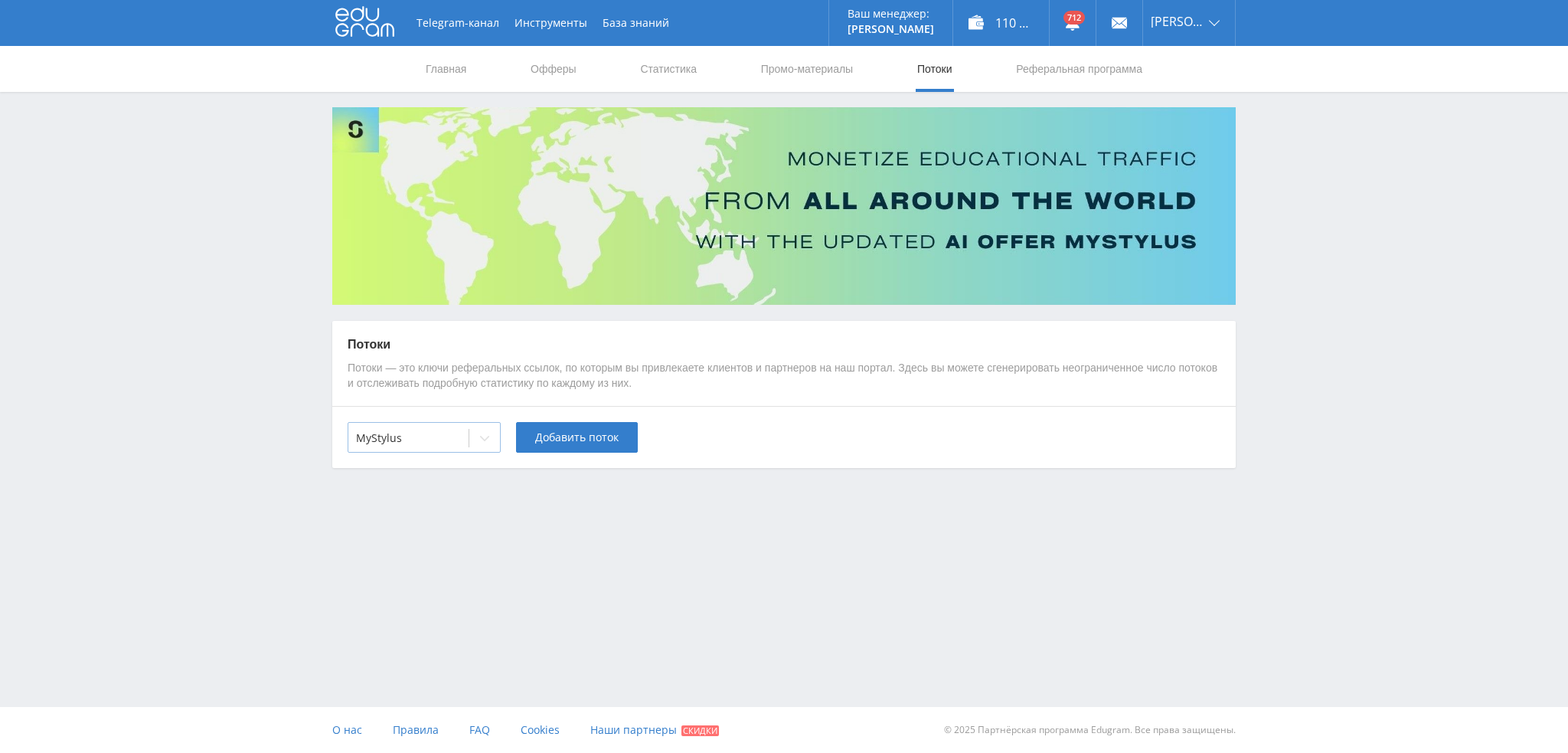
click at [393, 433] on div at bounding box center [409, 438] width 105 height 15
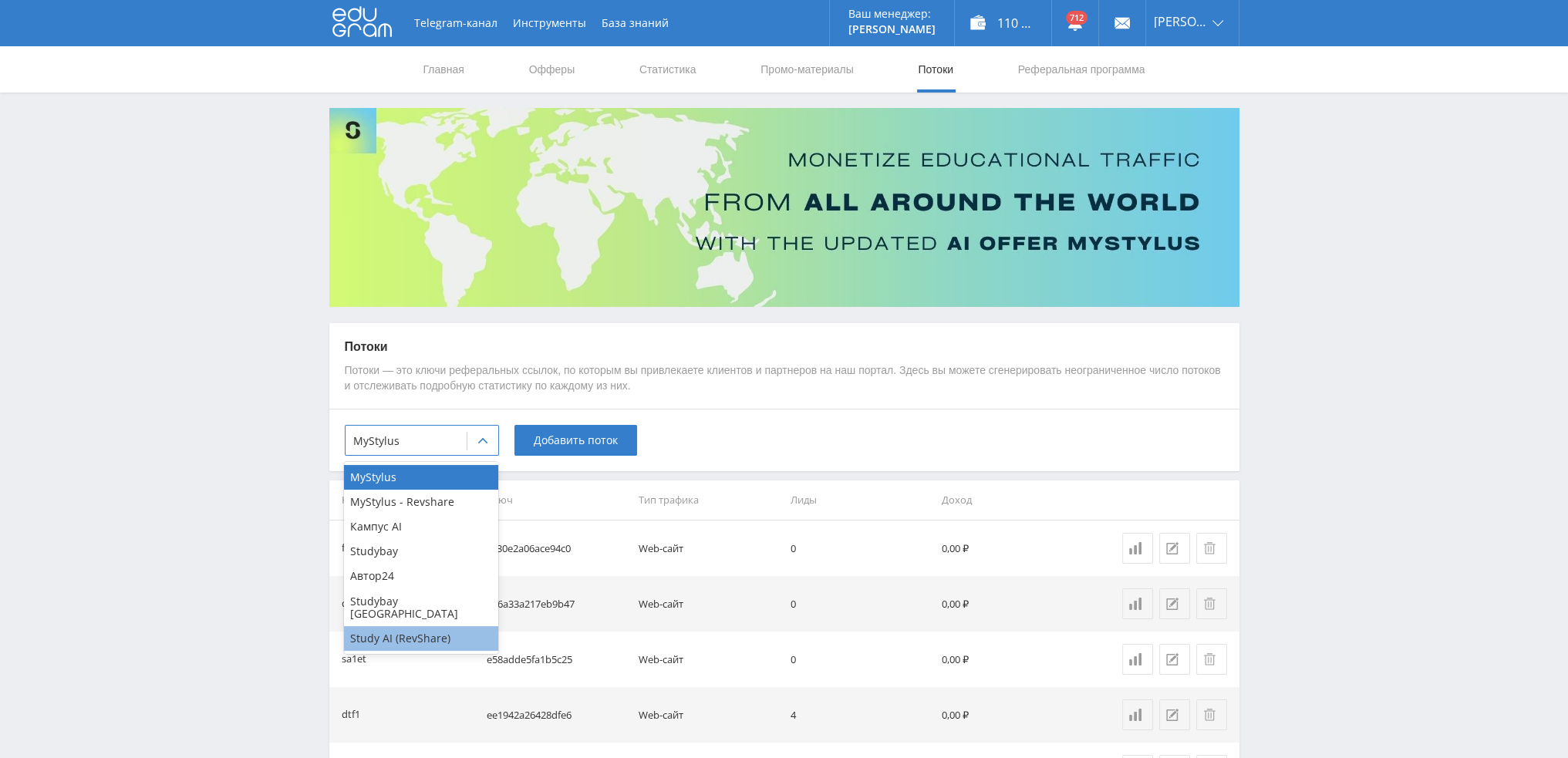
click at [402, 626] on div "Study AI (RevShare)" at bounding box center [421, 639] width 154 height 25
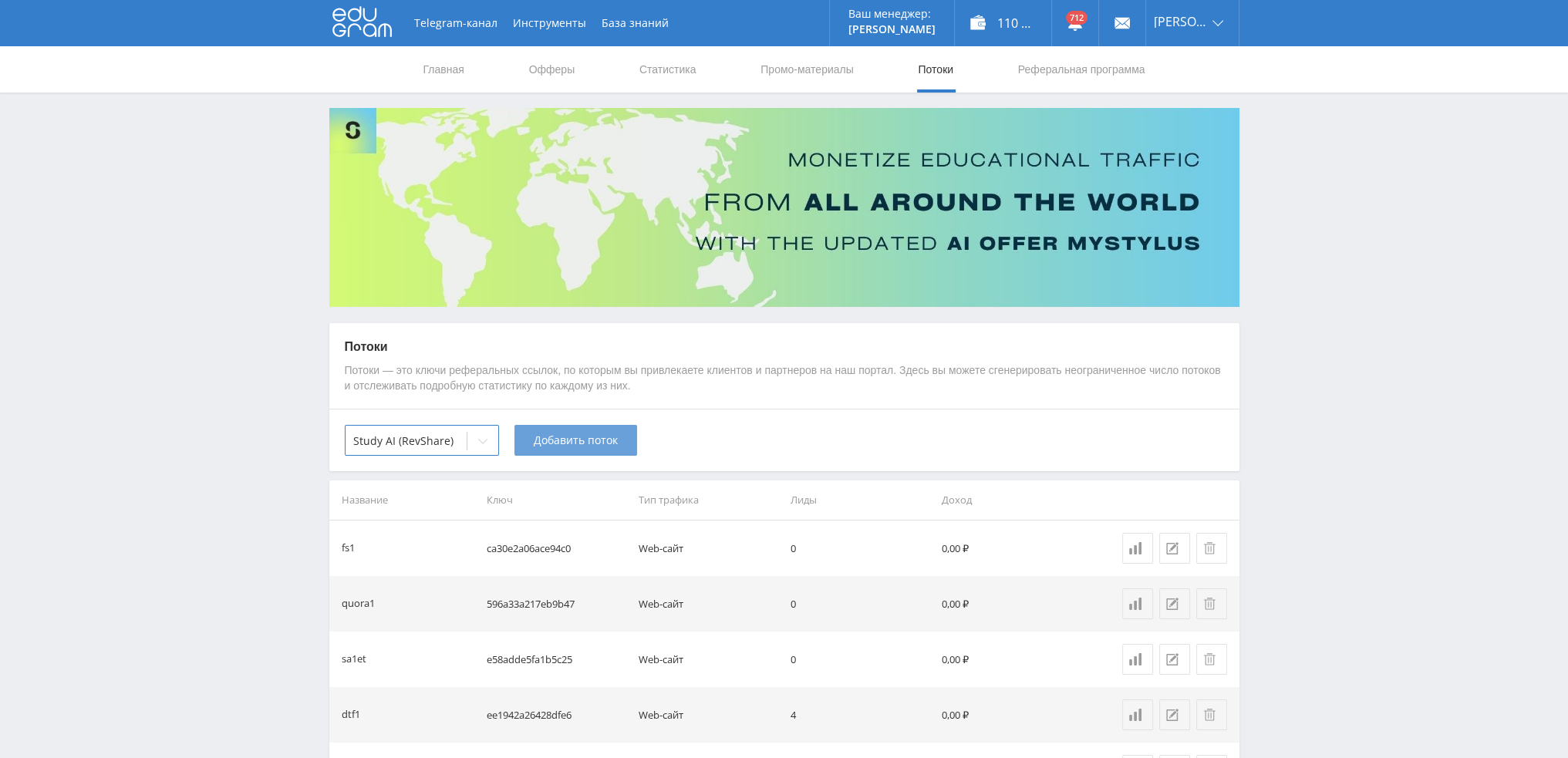
click at [580, 440] on span "Добавить поток" at bounding box center [575, 440] width 84 height 12
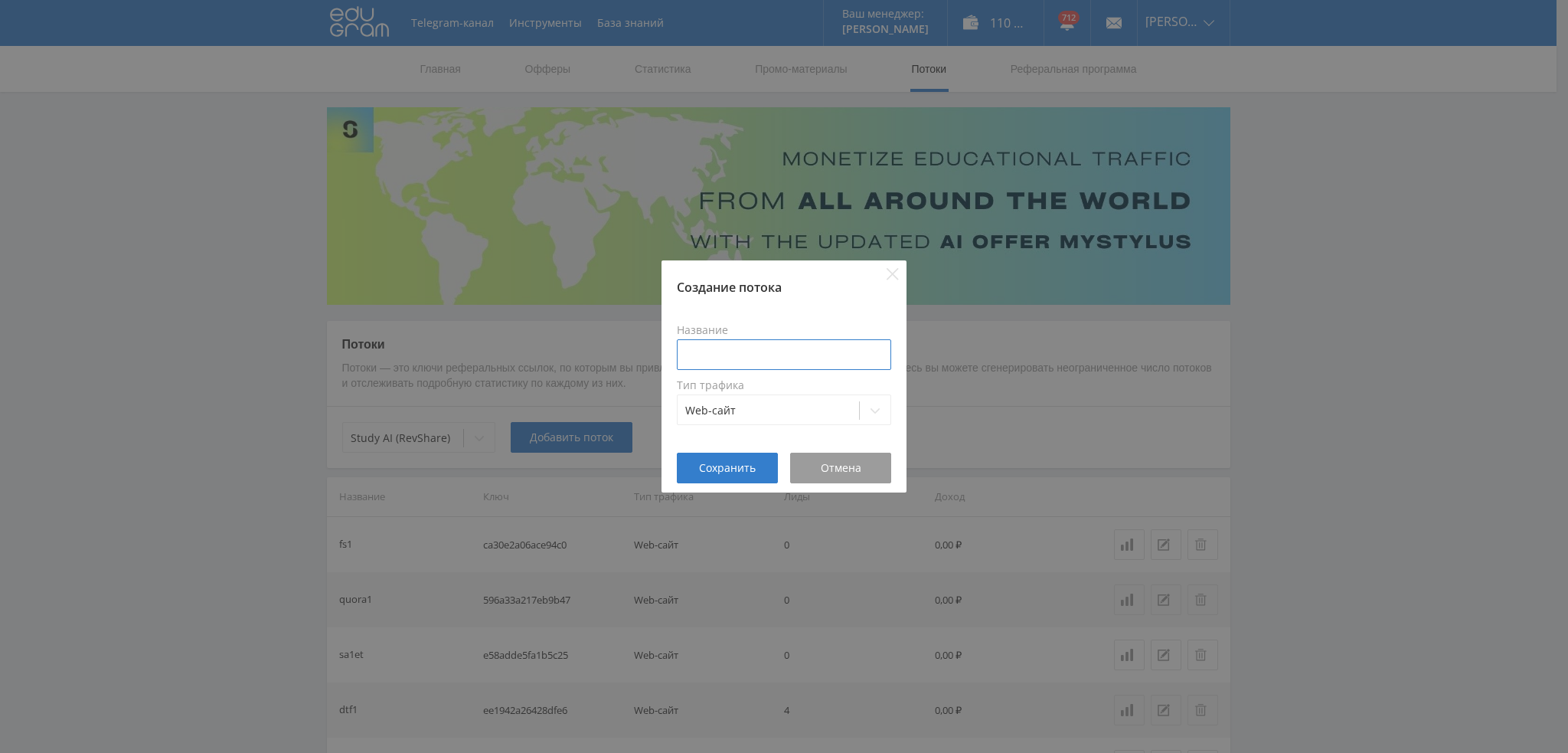
click at [761, 357] on input at bounding box center [784, 355] width 215 height 31
type input "pika2suno"
click at [726, 471] on span "Сохранить" at bounding box center [727, 468] width 57 height 12
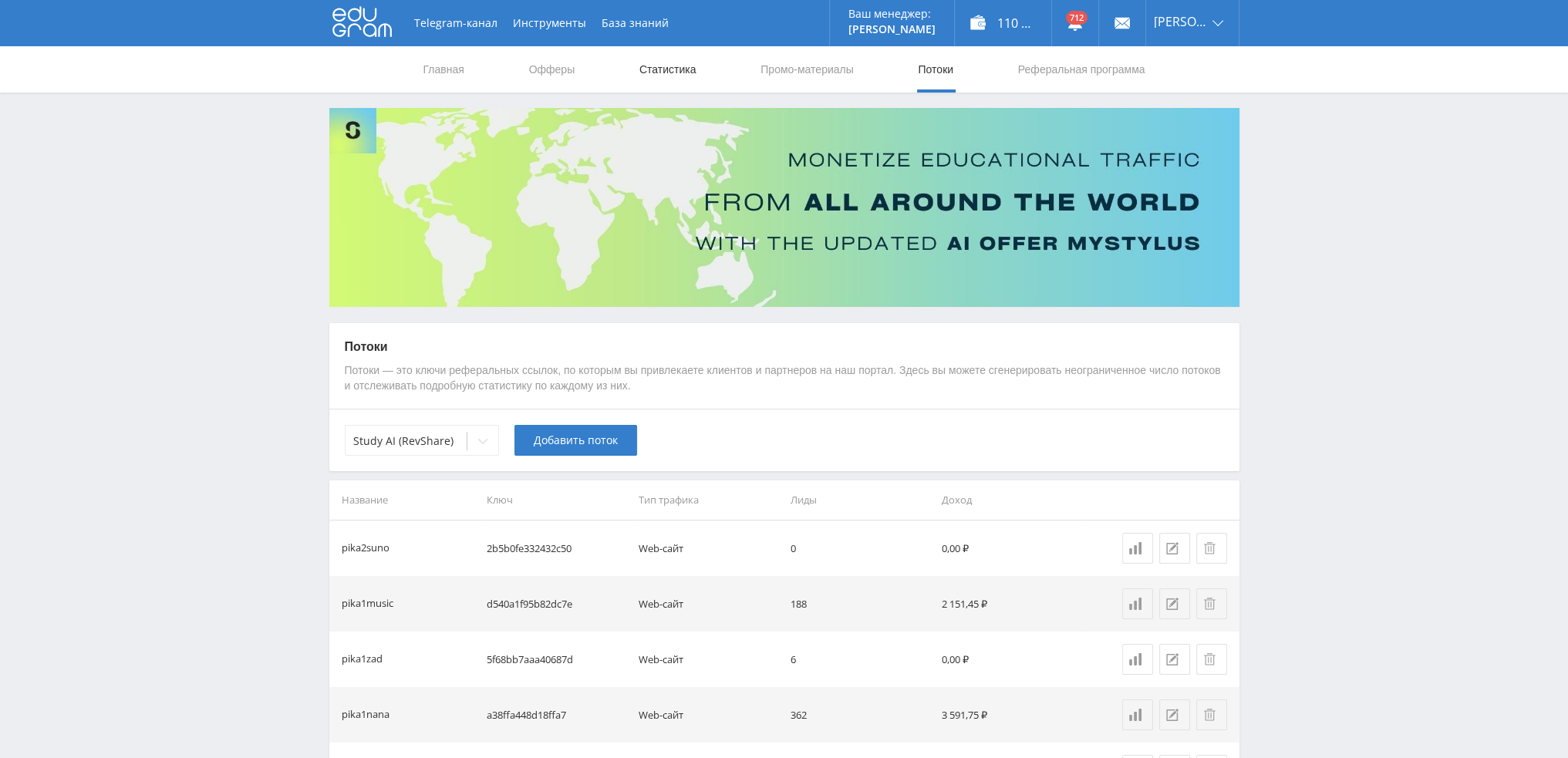
click at [663, 74] on link "Статистика" at bounding box center [668, 70] width 60 height 47
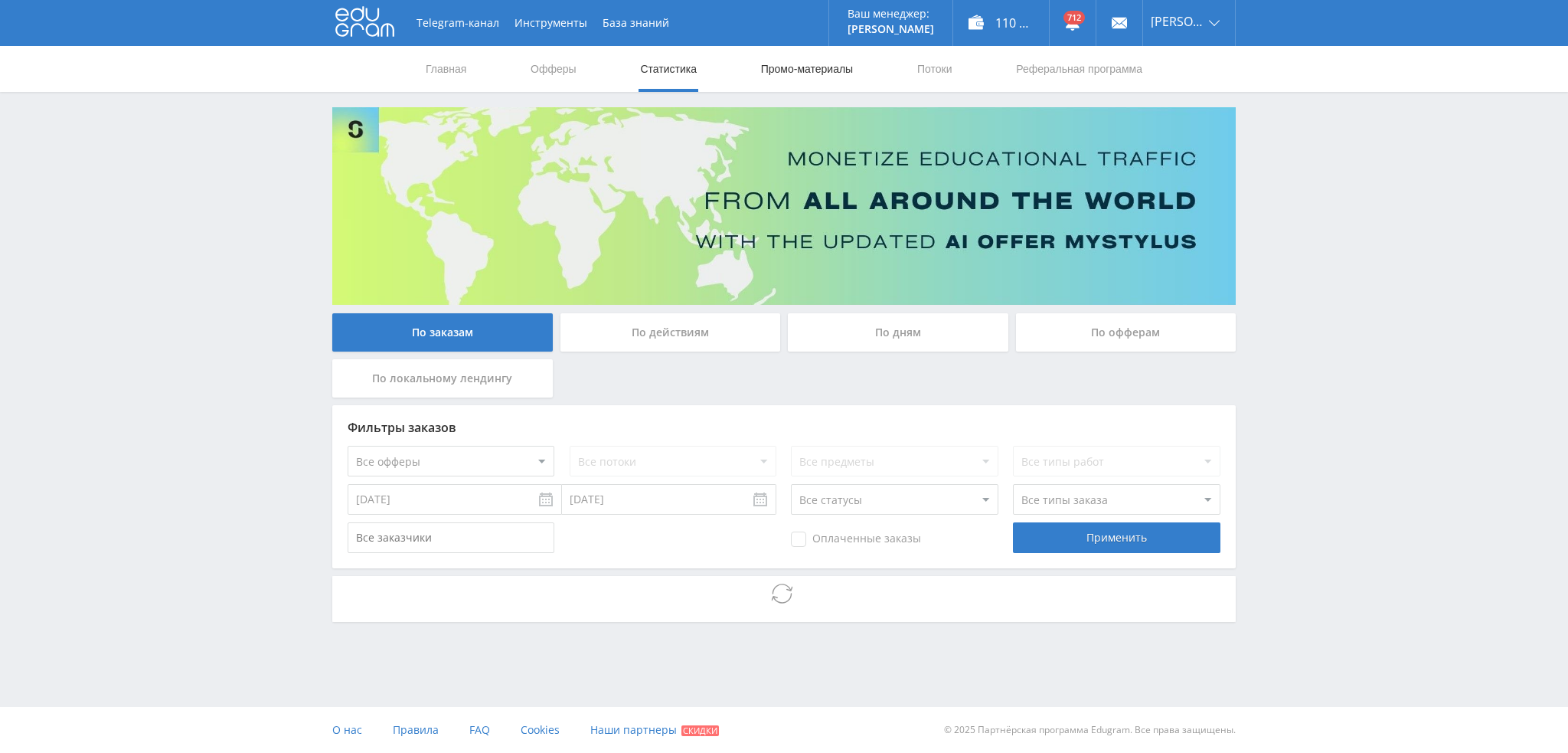
click at [800, 82] on link "Промо-материалы" at bounding box center [807, 69] width 95 height 46
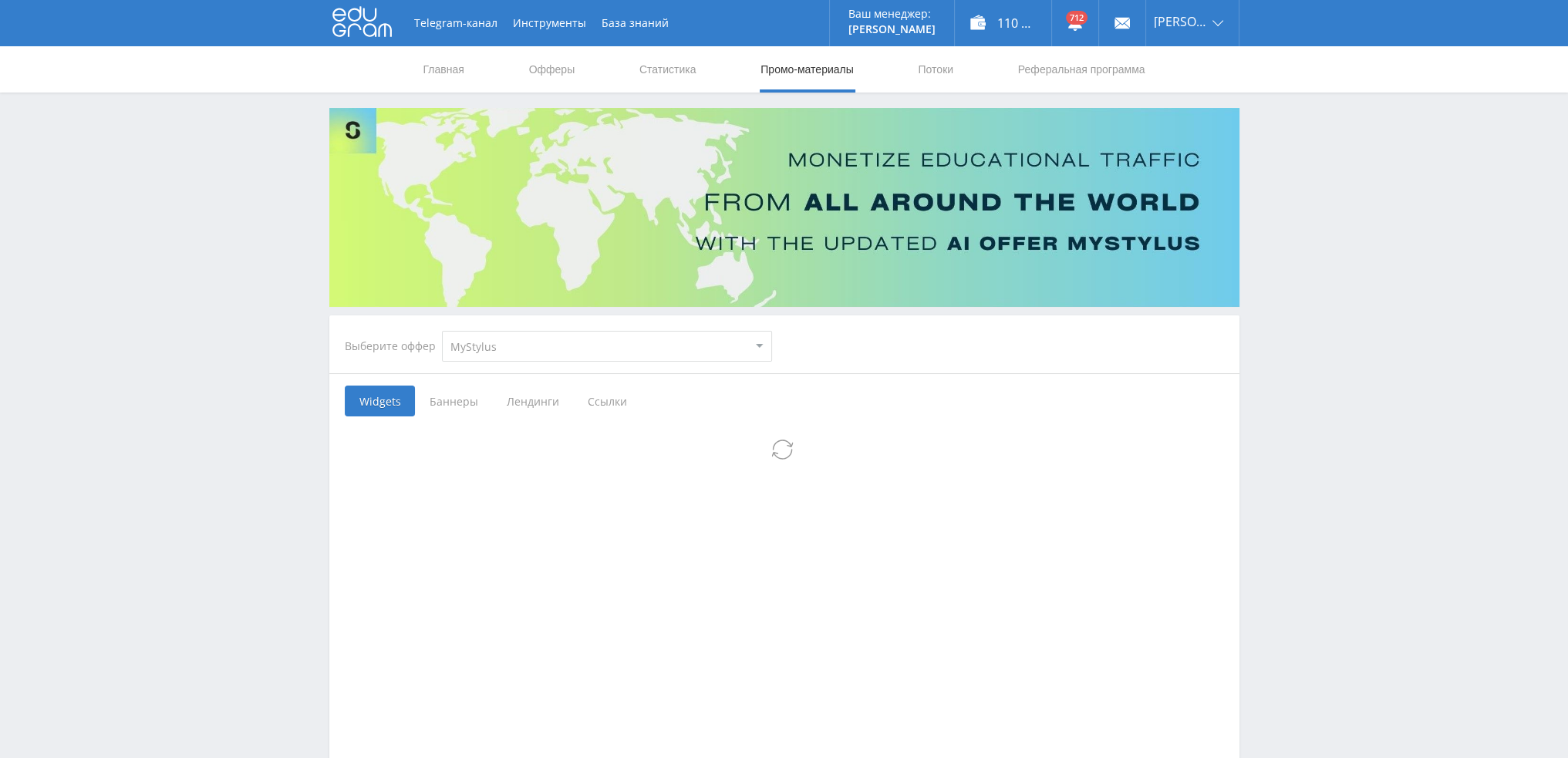
click at [516, 360] on select "MyStylus MyStylus - Revshare Кампус AI Studybay Автор24 Studybay [GEOGRAPHIC_DA…" at bounding box center [607, 346] width 330 height 31
select select "376"
click at [442, 331] on select "MyStylus MyStylus - Revshare Кампус AI Studybay Автор24 Studybay [GEOGRAPHIC_DA…" at bounding box center [607, 346] width 330 height 31
select select "376"
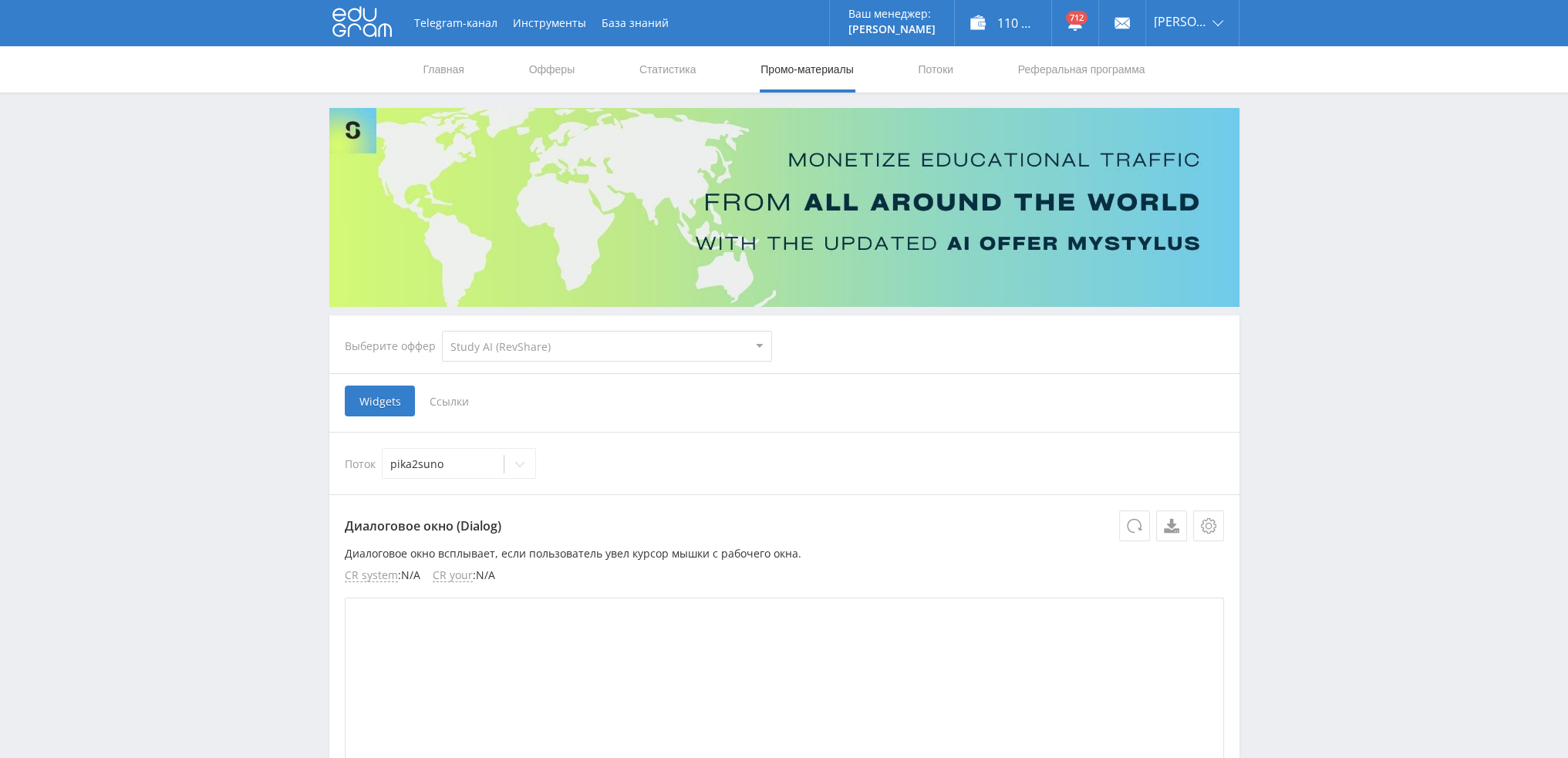
click at [437, 399] on span "Ссылки" at bounding box center [449, 401] width 69 height 31
click at [0, 0] on input "Ссылки" at bounding box center [0, 0] width 0 height 0
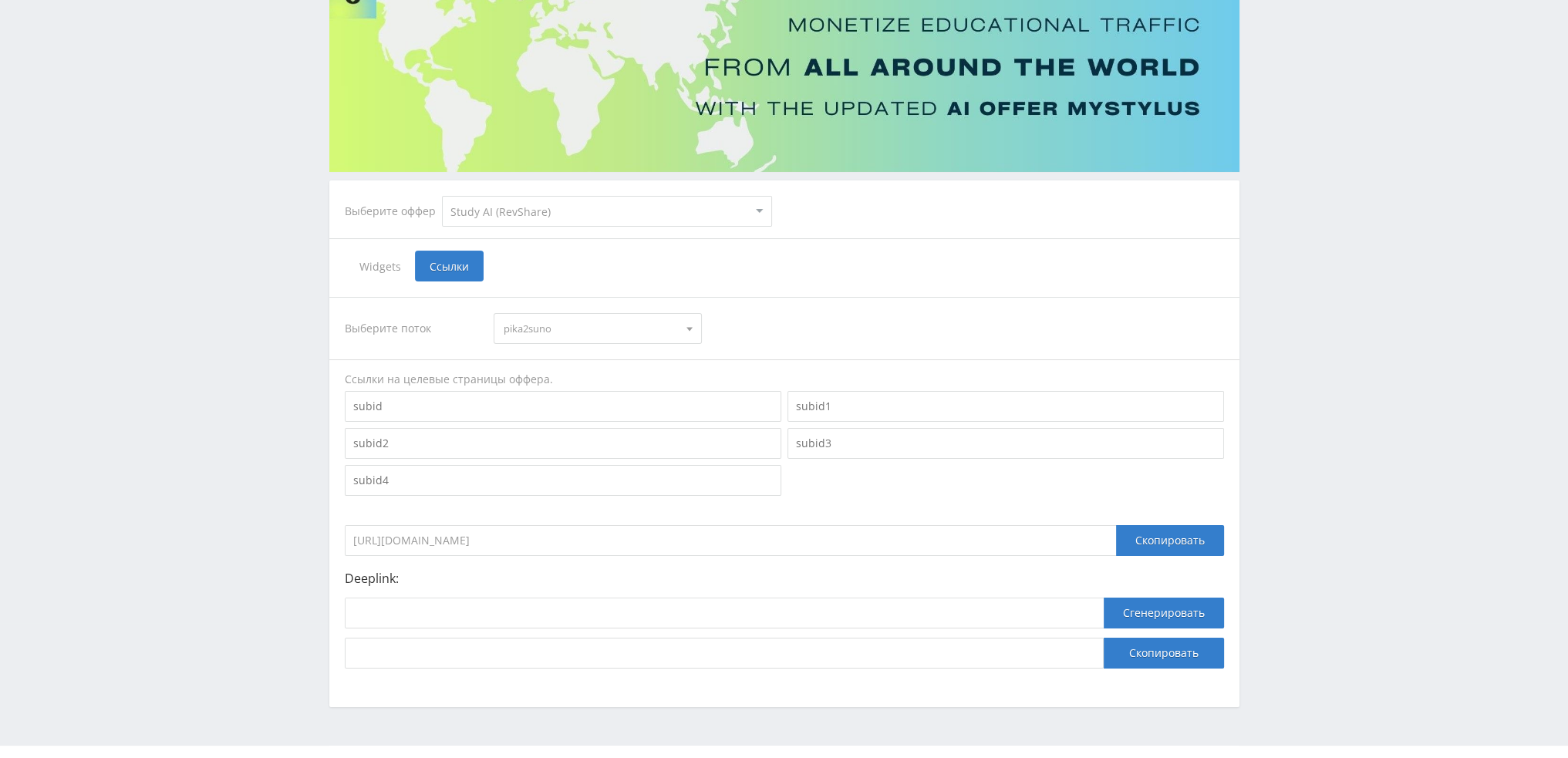
scroll to position [168, 0]
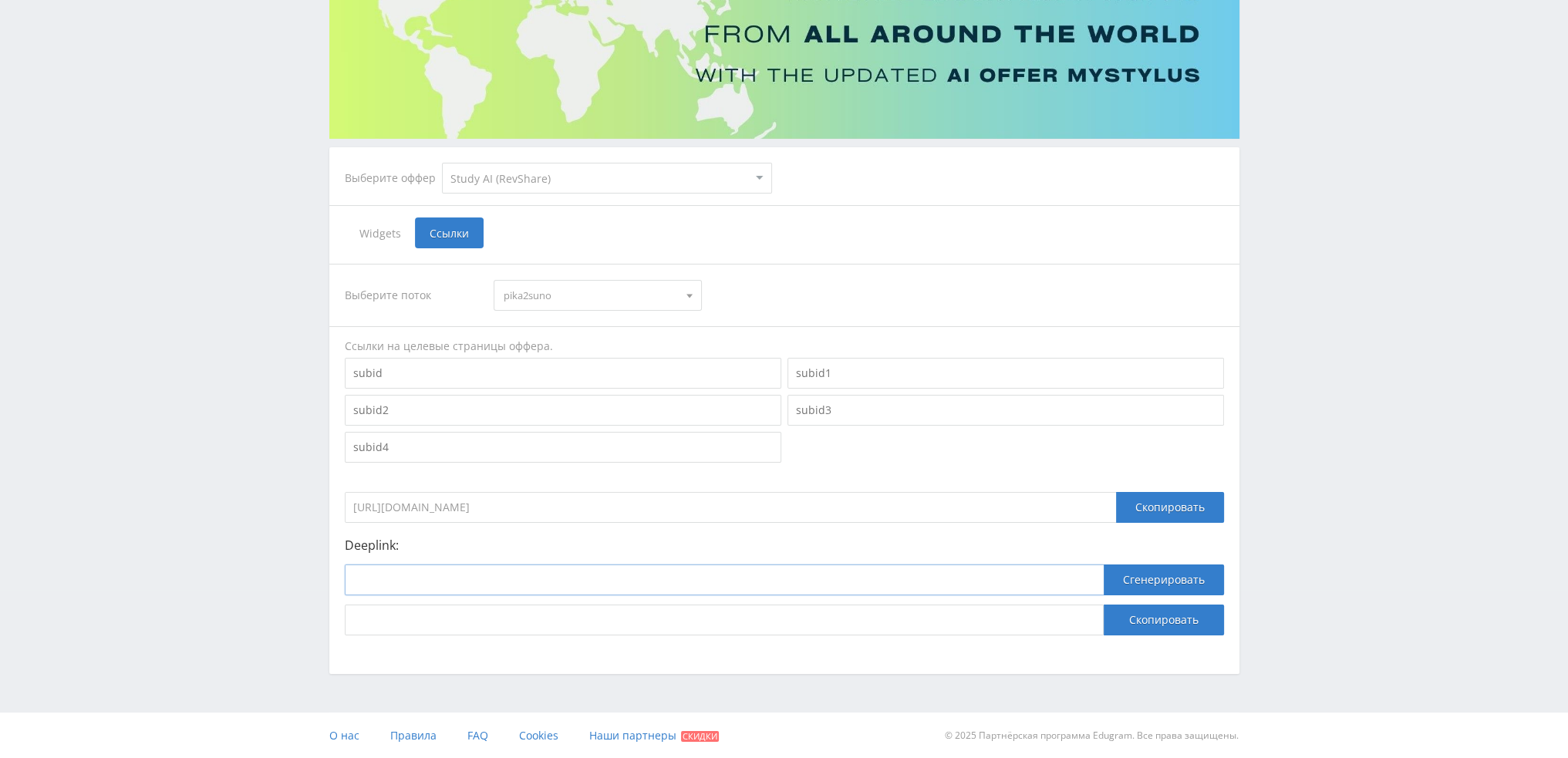
click at [505, 593] on input at bounding box center [724, 580] width 759 height 31
paste input "[URL]"
type input "[URL]"
click at [1159, 584] on button "Сгенерировать" at bounding box center [1164, 580] width 120 height 31
click at [1173, 618] on button "Скопировать" at bounding box center [1164, 620] width 120 height 31
